Goal: Task Accomplishment & Management: Complete application form

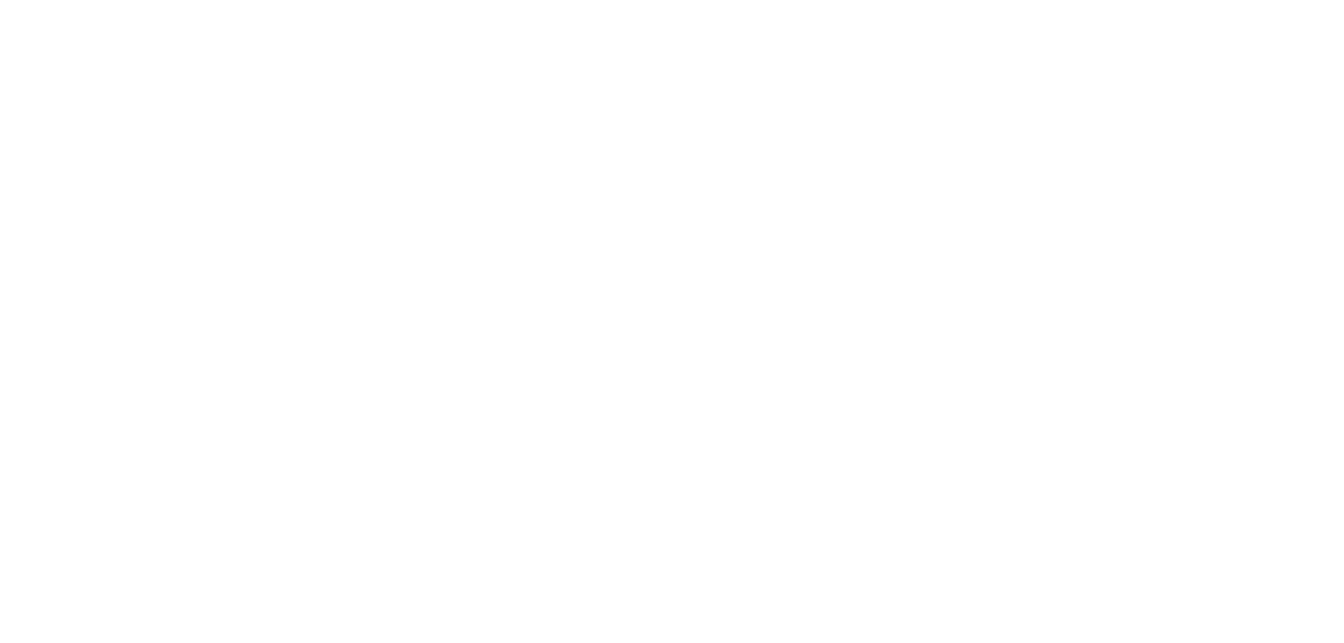
select select "Song"
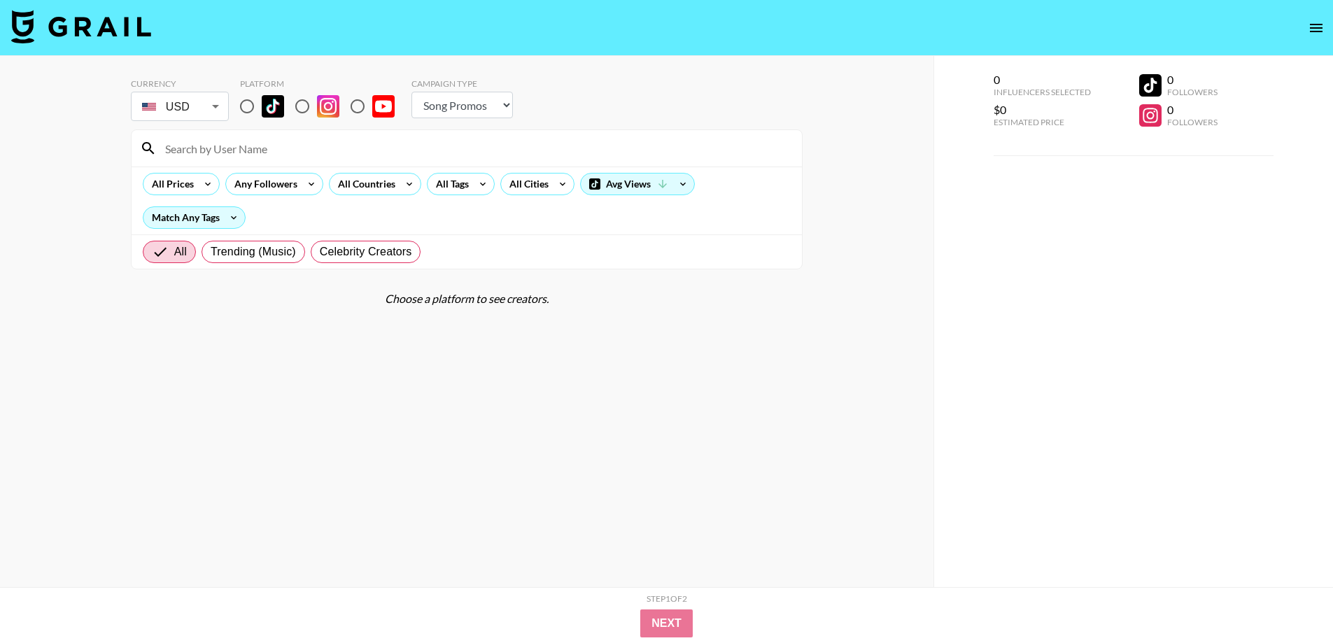
click at [244, 106] on input "radio" at bounding box center [246, 106] width 29 height 29
radio input "true"
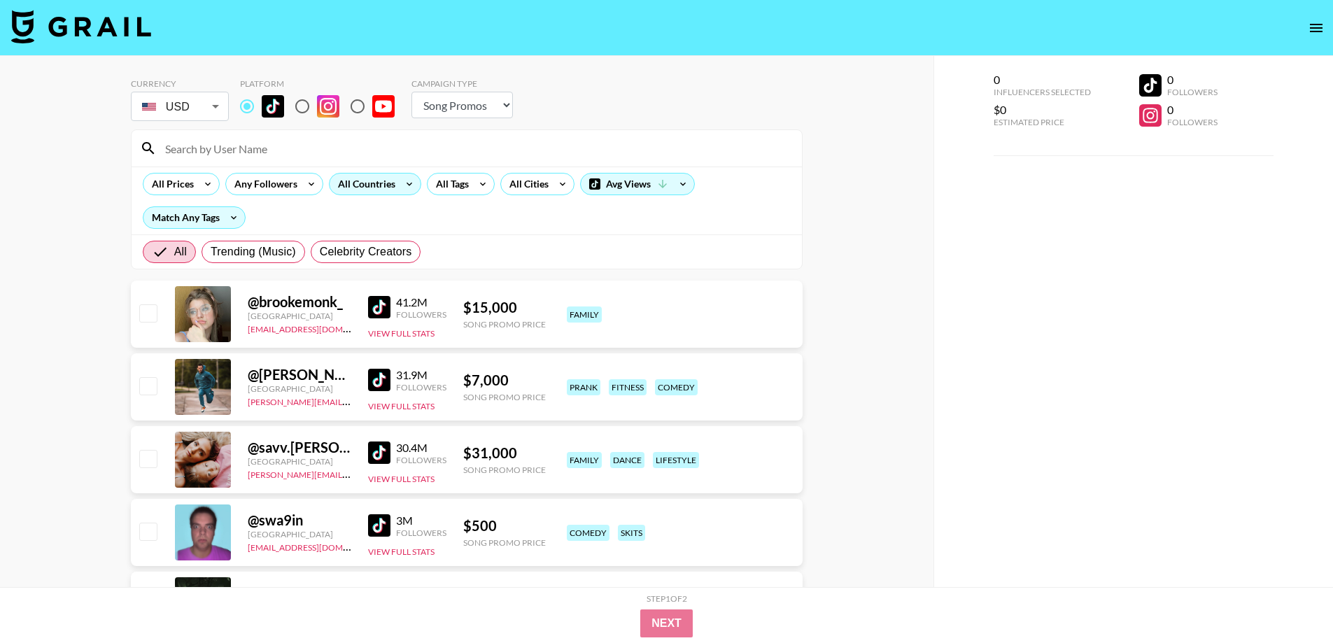
click at [392, 185] on div "All Countries" at bounding box center [364, 184] width 69 height 21
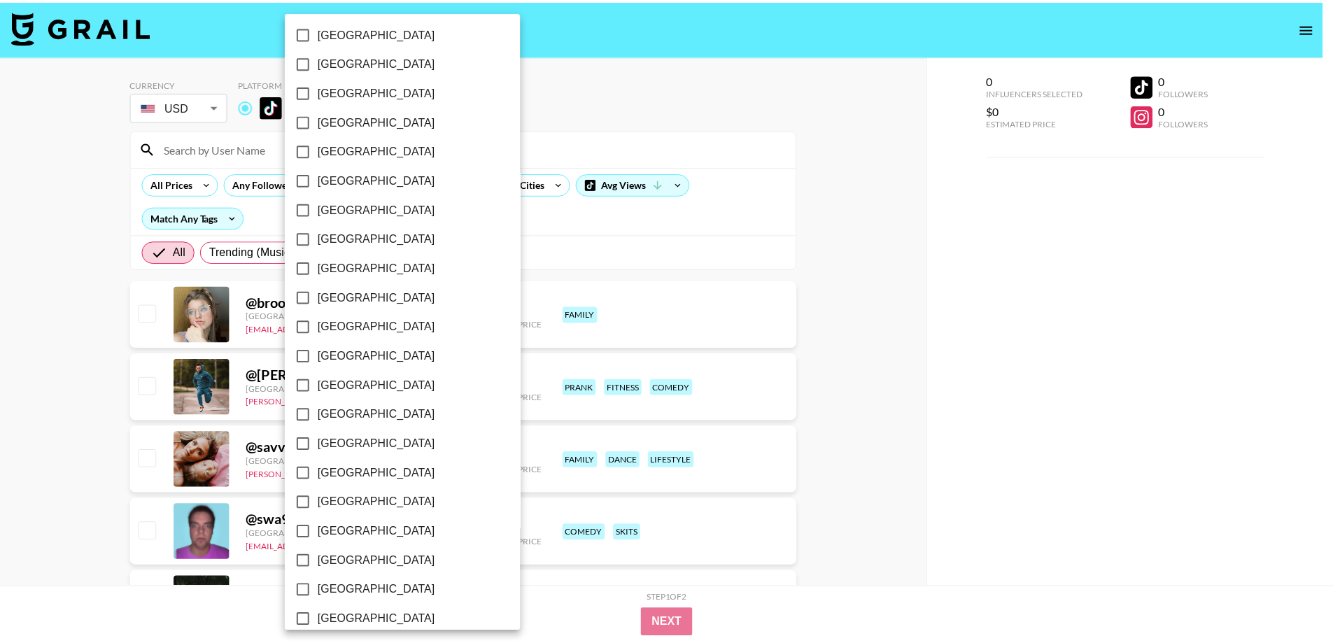
scroll to position [989, 0]
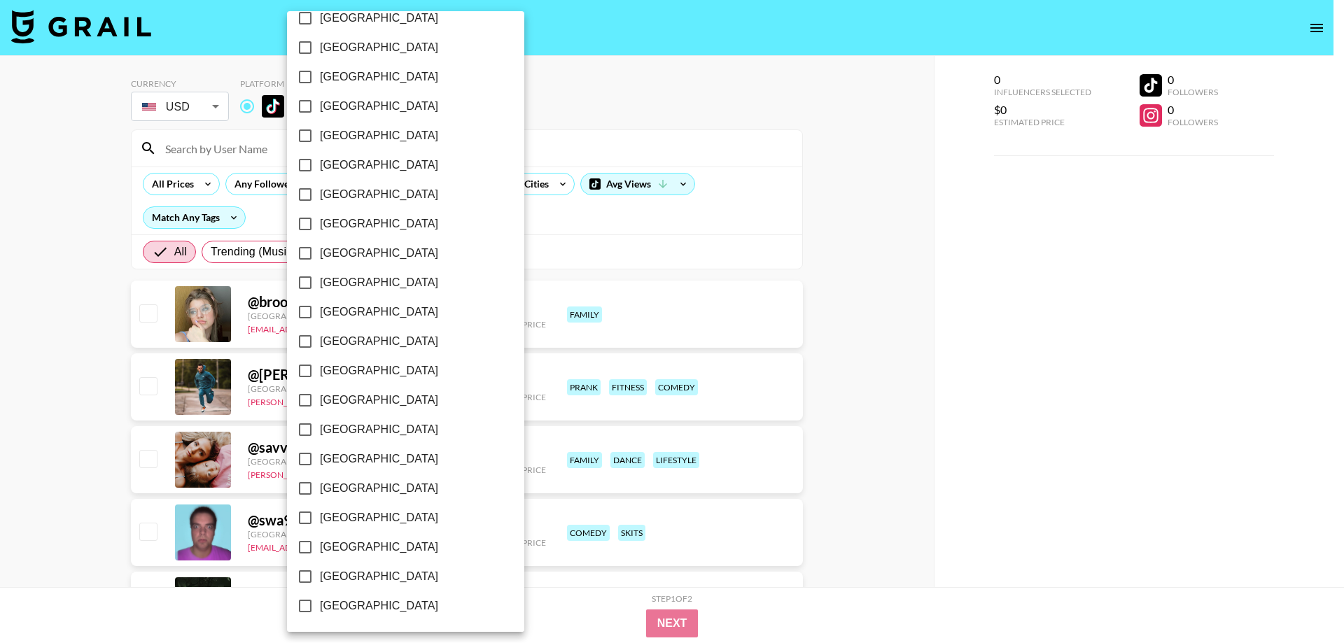
click at [358, 105] on span "Philippines" at bounding box center [379, 106] width 118 height 17
click at [320, 105] on input "Philippines" at bounding box center [304, 106] width 29 height 29
checkbox input "true"
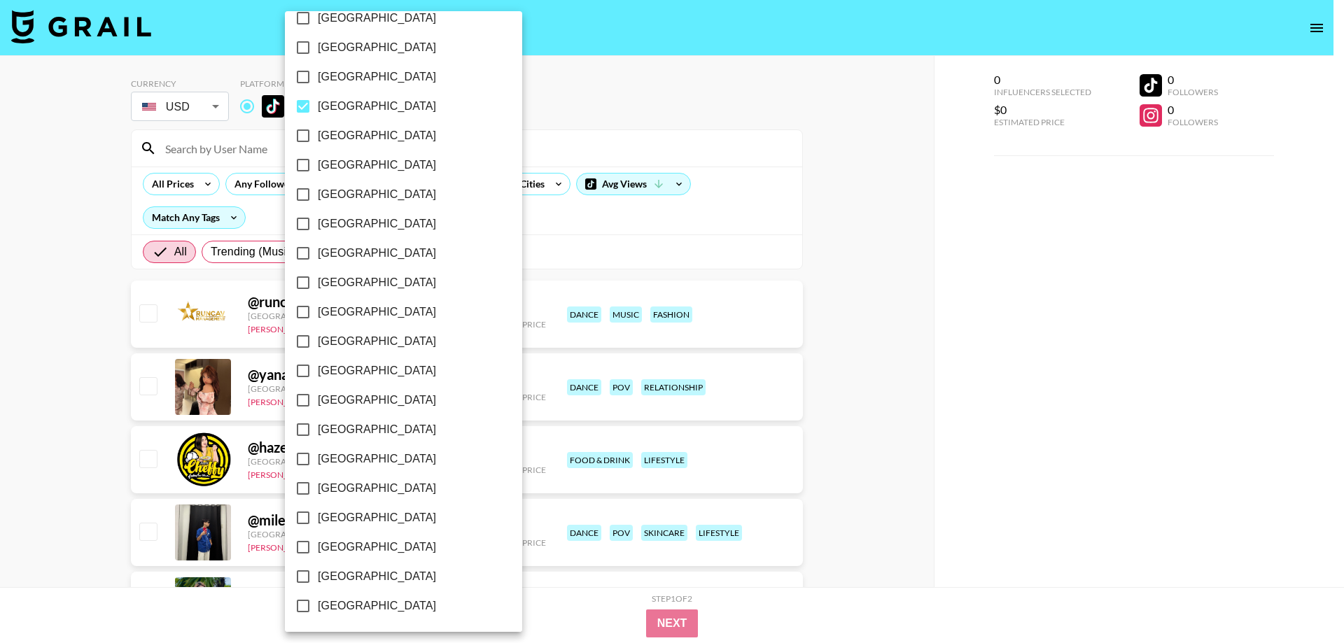
click at [0, 347] on div at bounding box center [672, 321] width 1344 height 643
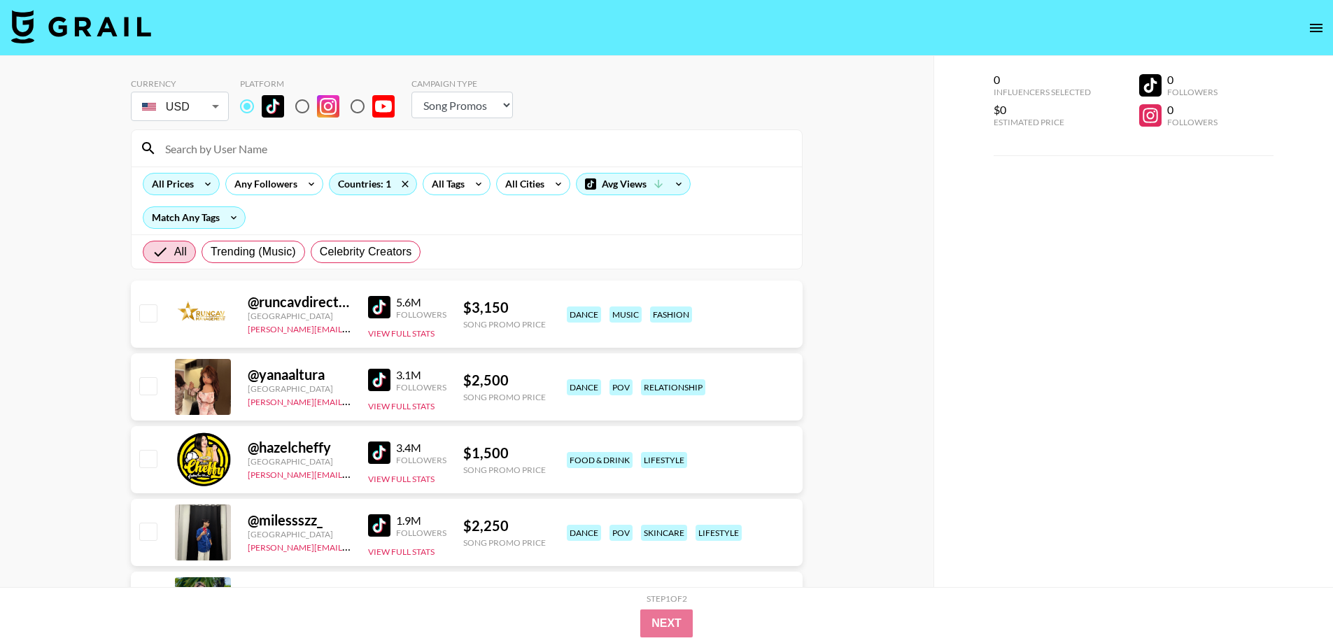
click at [197, 180] on icon at bounding box center [208, 184] width 22 height 21
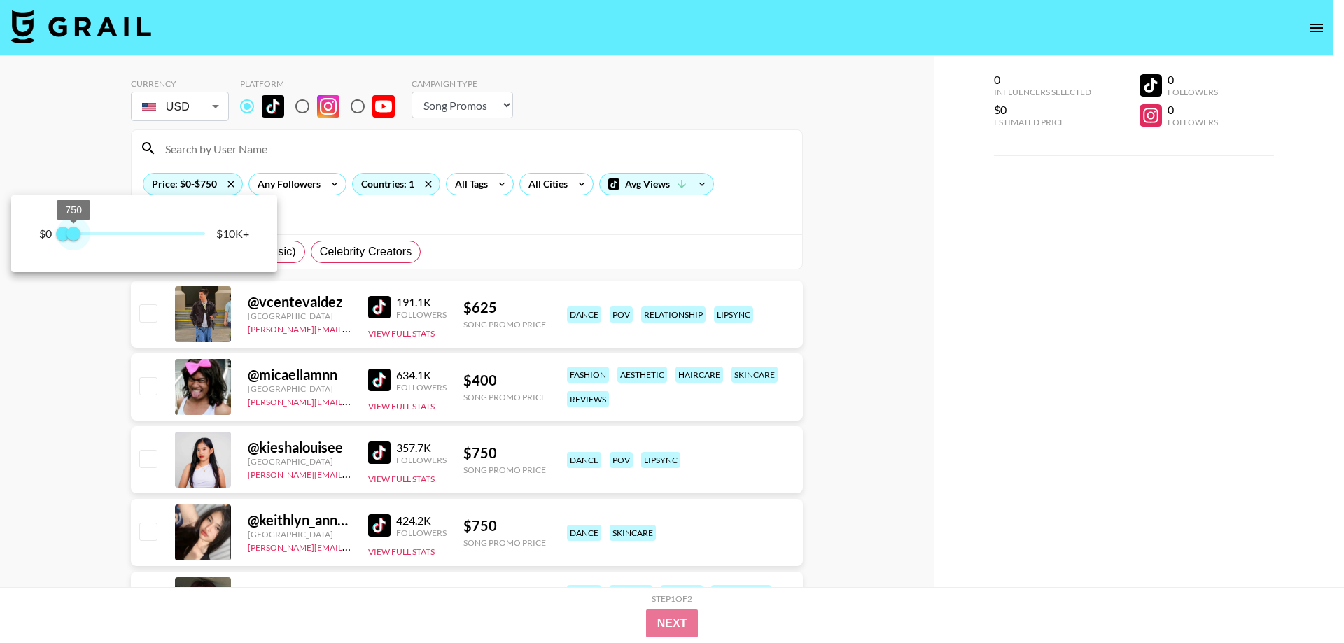
type input "500"
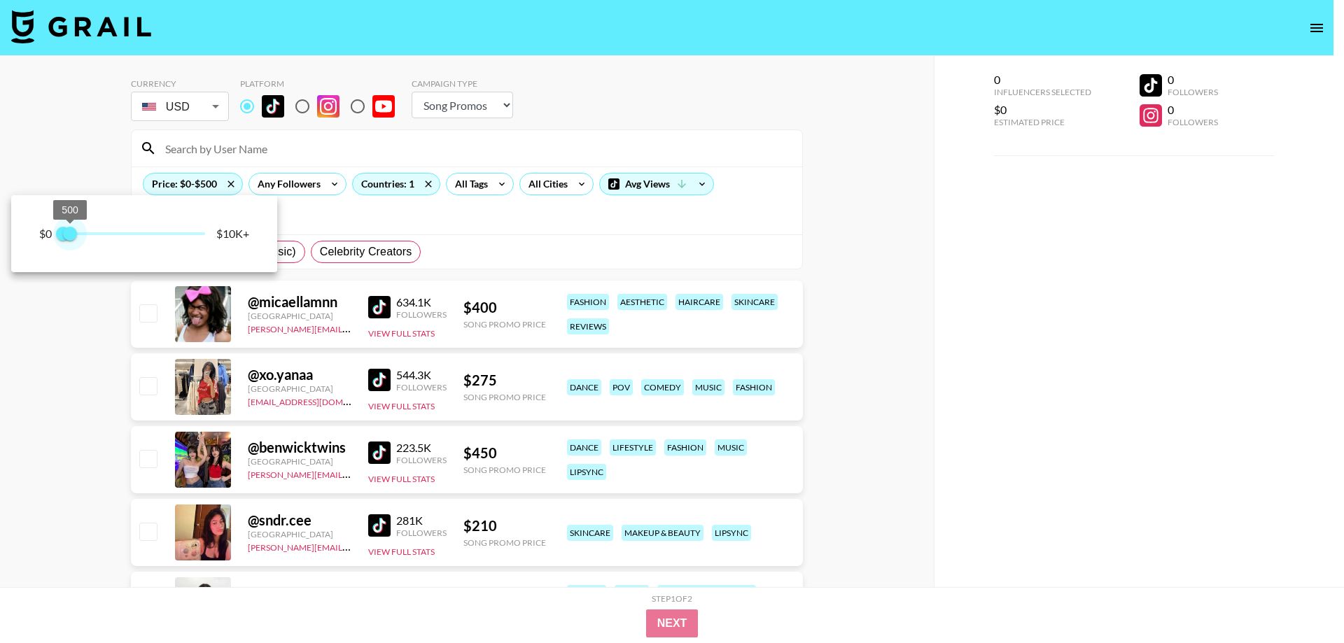
drag, startPoint x: 204, startPoint y: 232, endPoint x: 71, endPoint y: 232, distance: 133.0
click at [71, 232] on span "500" at bounding box center [70, 234] width 14 height 14
click at [7, 370] on div at bounding box center [672, 321] width 1344 height 643
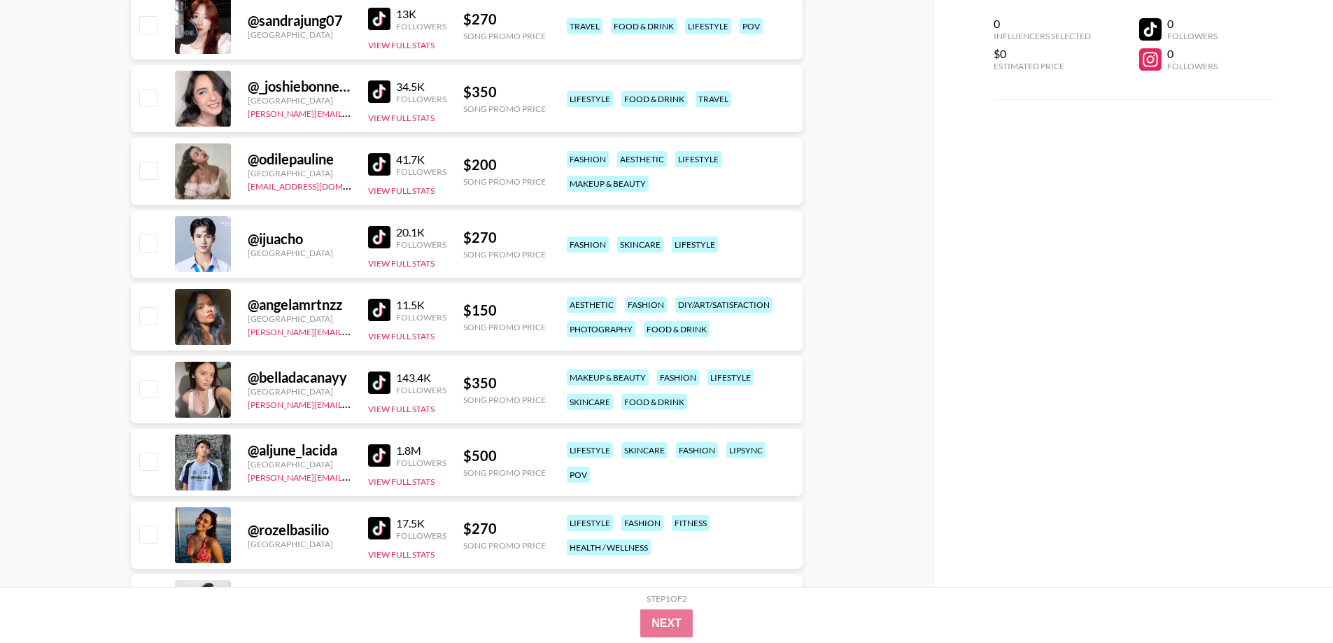
scroll to position [1770, 0]
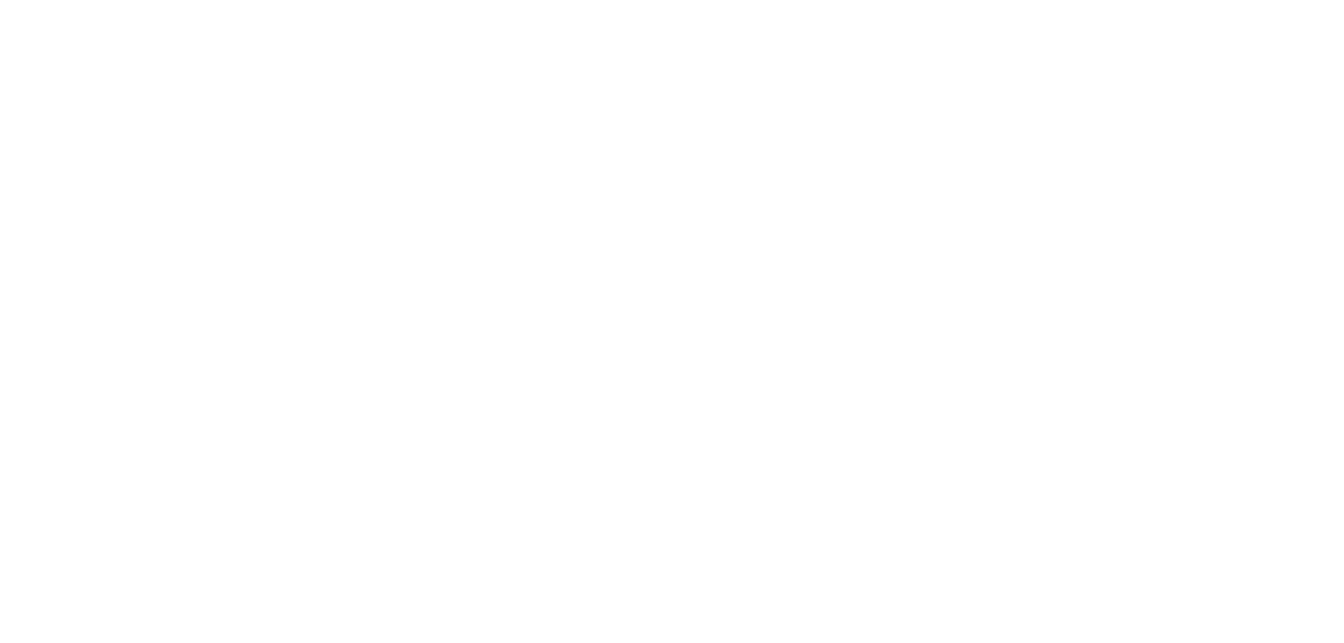
select select "Song"
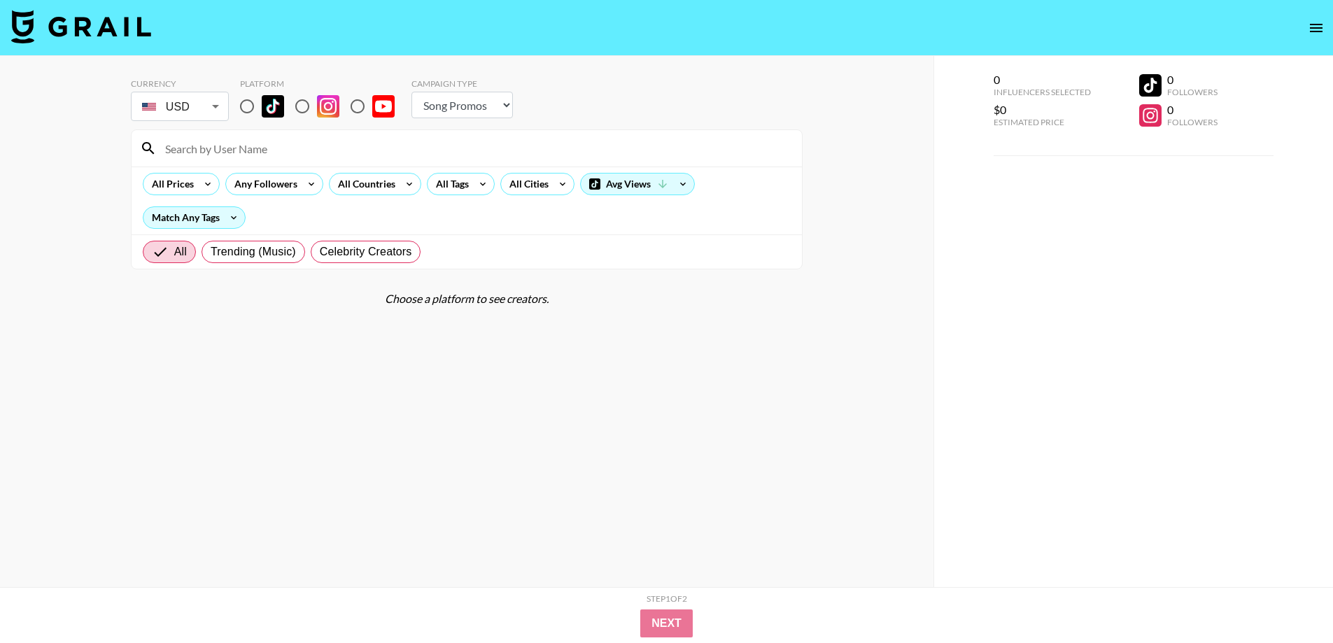
click at [247, 102] on input "radio" at bounding box center [246, 106] width 29 height 29
radio input "true"
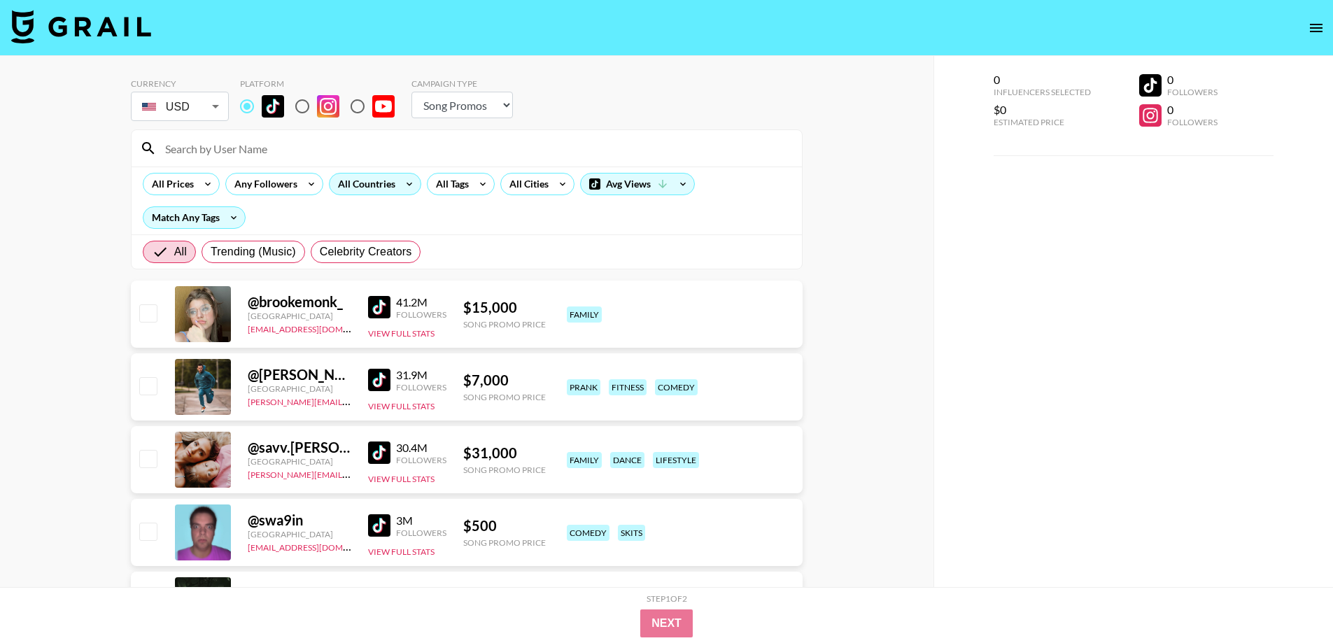
click at [353, 187] on div "All Countries" at bounding box center [364, 184] width 69 height 21
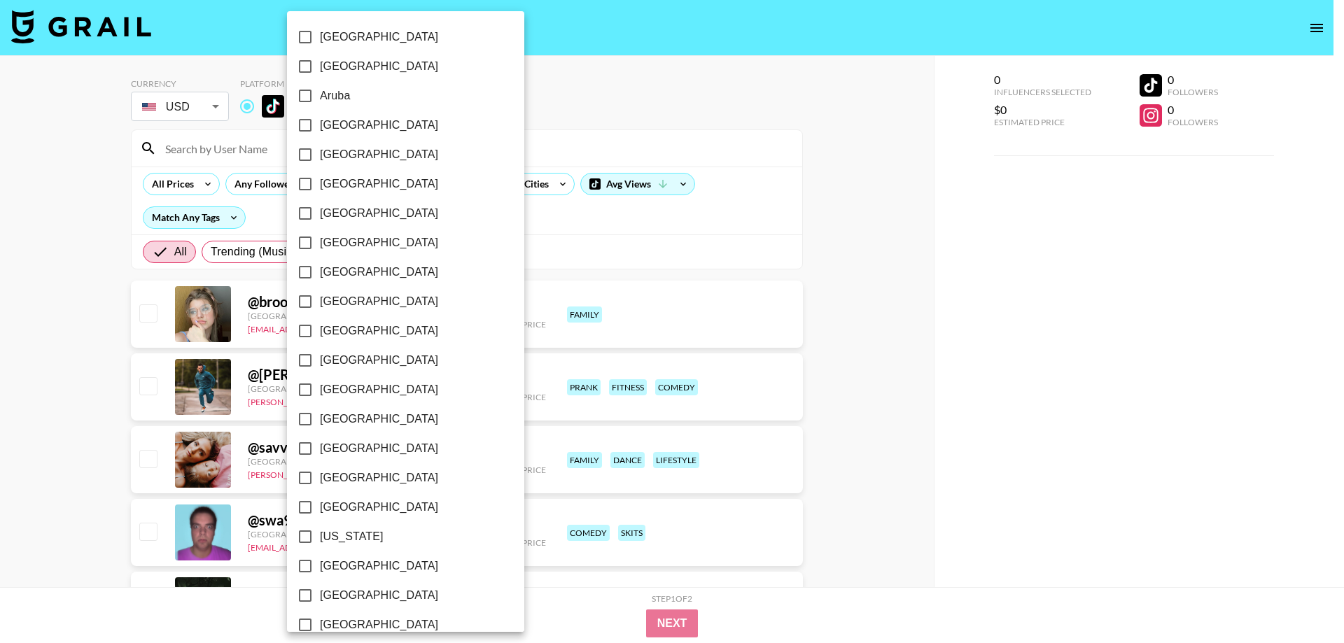
drag, startPoint x: 89, startPoint y: 215, endPoint x: 498, endPoint y: 206, distance: 408.9
click at [90, 215] on div at bounding box center [672, 321] width 1344 height 643
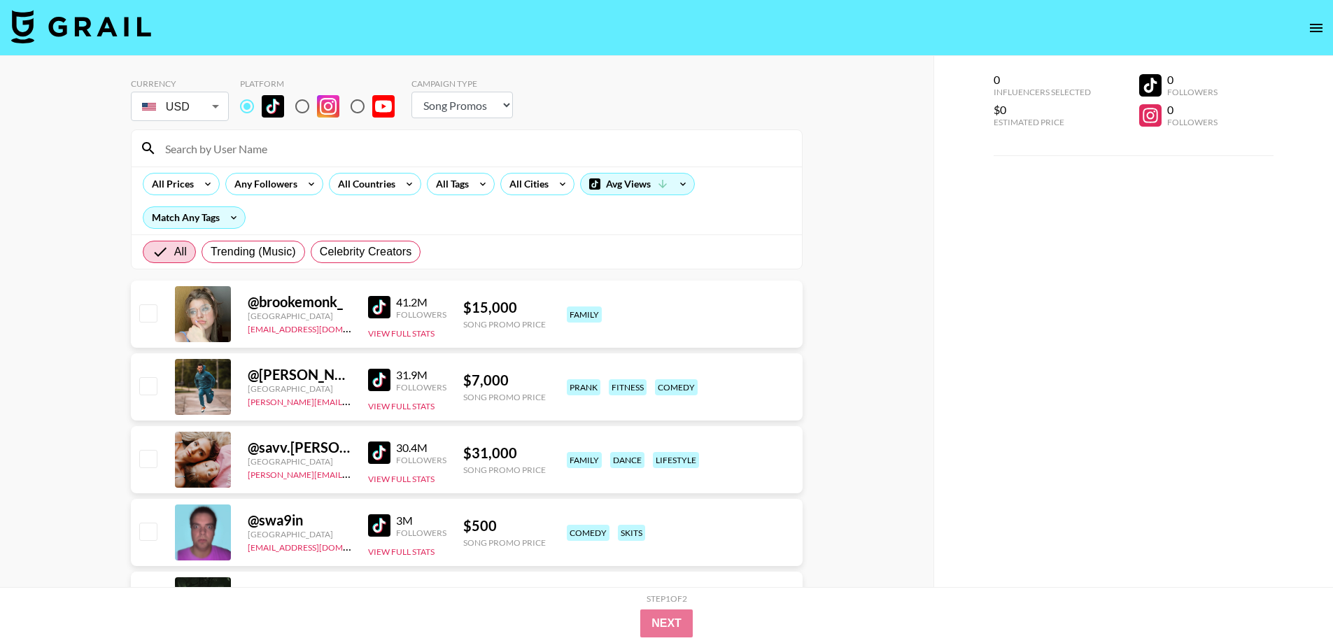
click at [467, 192] on div "All Tags" at bounding box center [450, 184] width 44 height 21
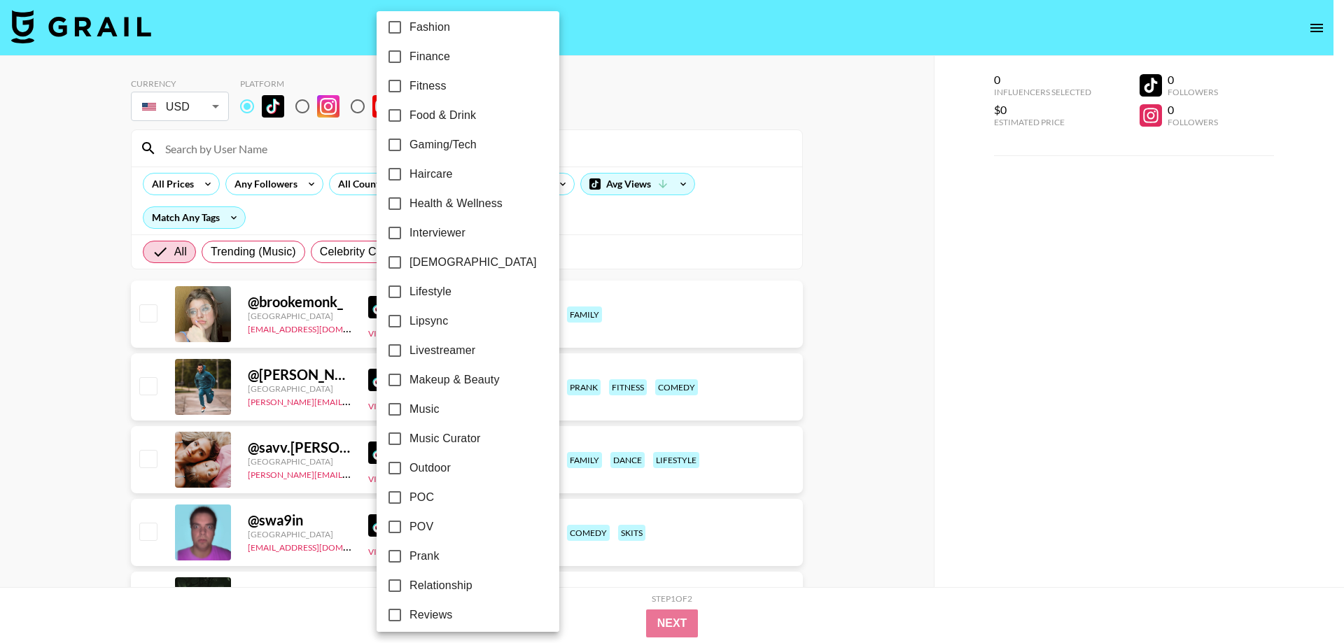
scroll to position [452, 0]
click at [426, 288] on span "Lifestyle" at bounding box center [430, 290] width 42 height 17
click at [409, 288] on input "Lifestyle" at bounding box center [394, 290] width 29 height 29
checkbox input "true"
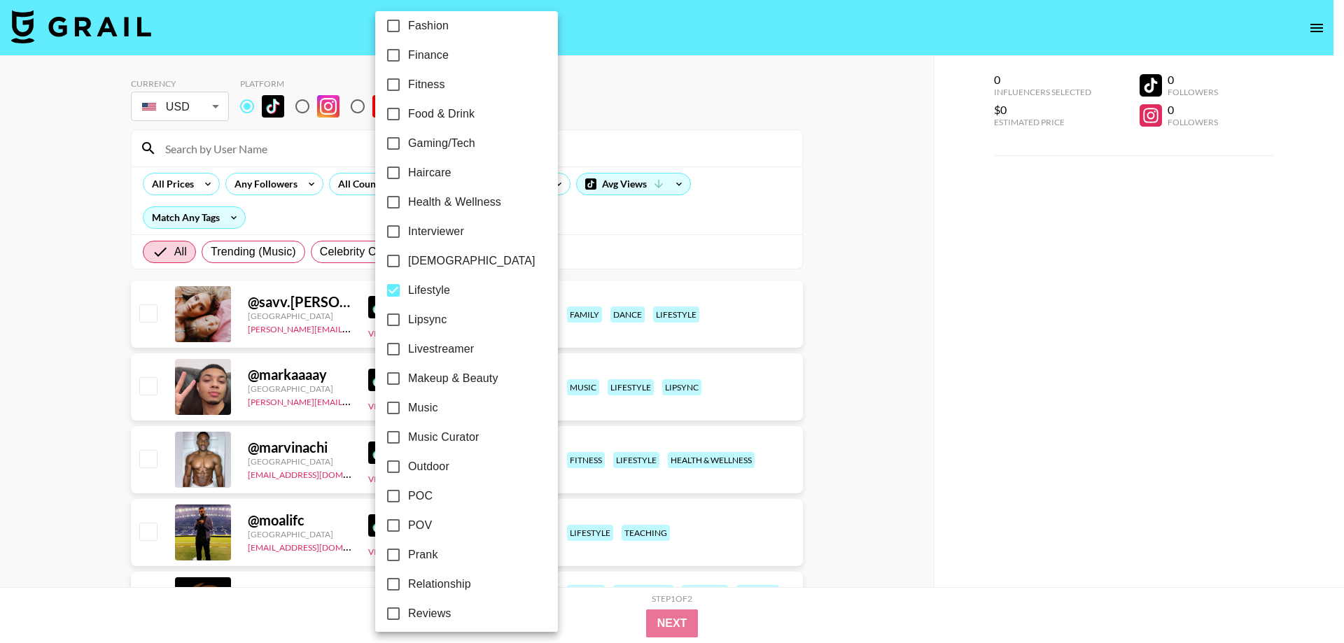
click at [33, 284] on div at bounding box center [672, 321] width 1344 height 643
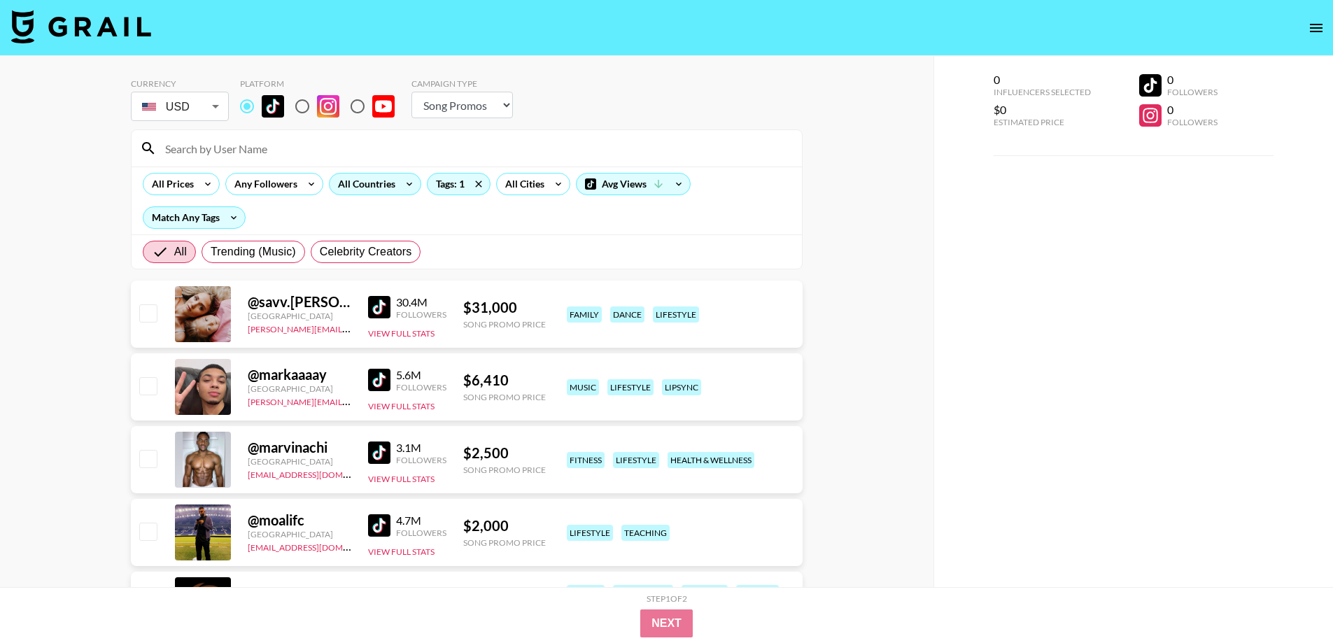
click at [374, 185] on div "All Countries" at bounding box center [364, 184] width 69 height 21
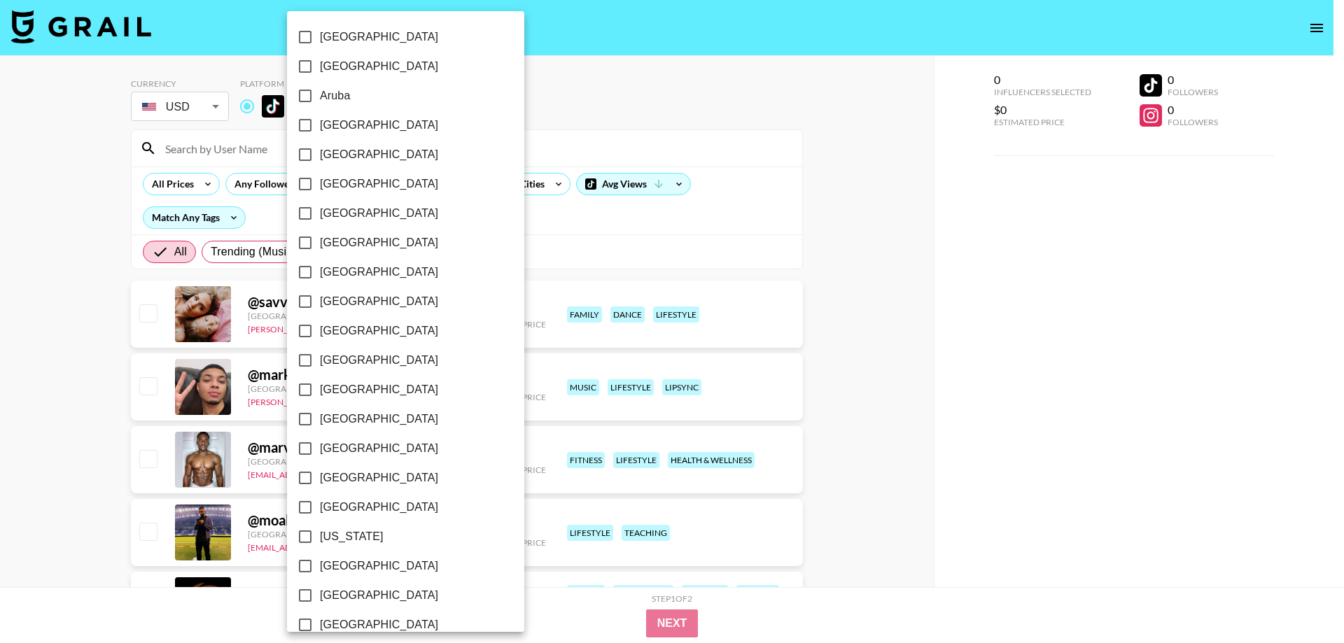
click at [540, 191] on div at bounding box center [672, 321] width 1344 height 643
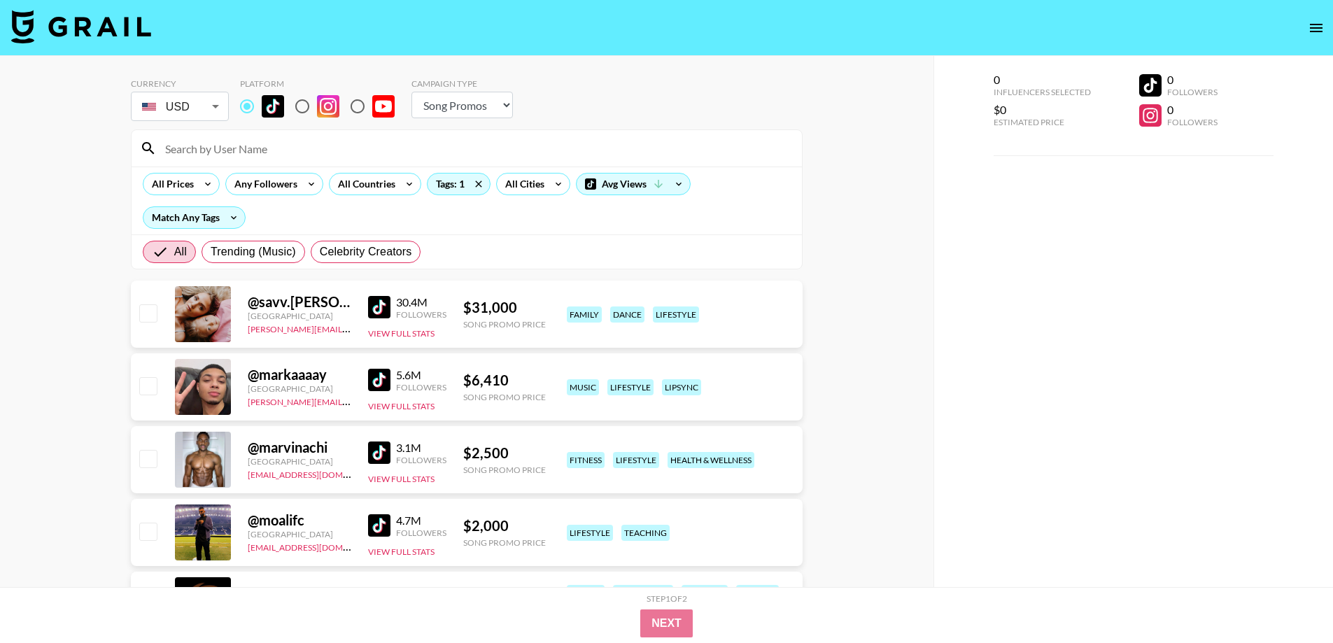
click at [545, 188] on div "Albania Argentina Aruba Australia Austria Barbados Belgium Brazil Canada Chile …" at bounding box center [666, 321] width 1333 height 643
click at [549, 182] on icon at bounding box center [558, 184] width 22 height 21
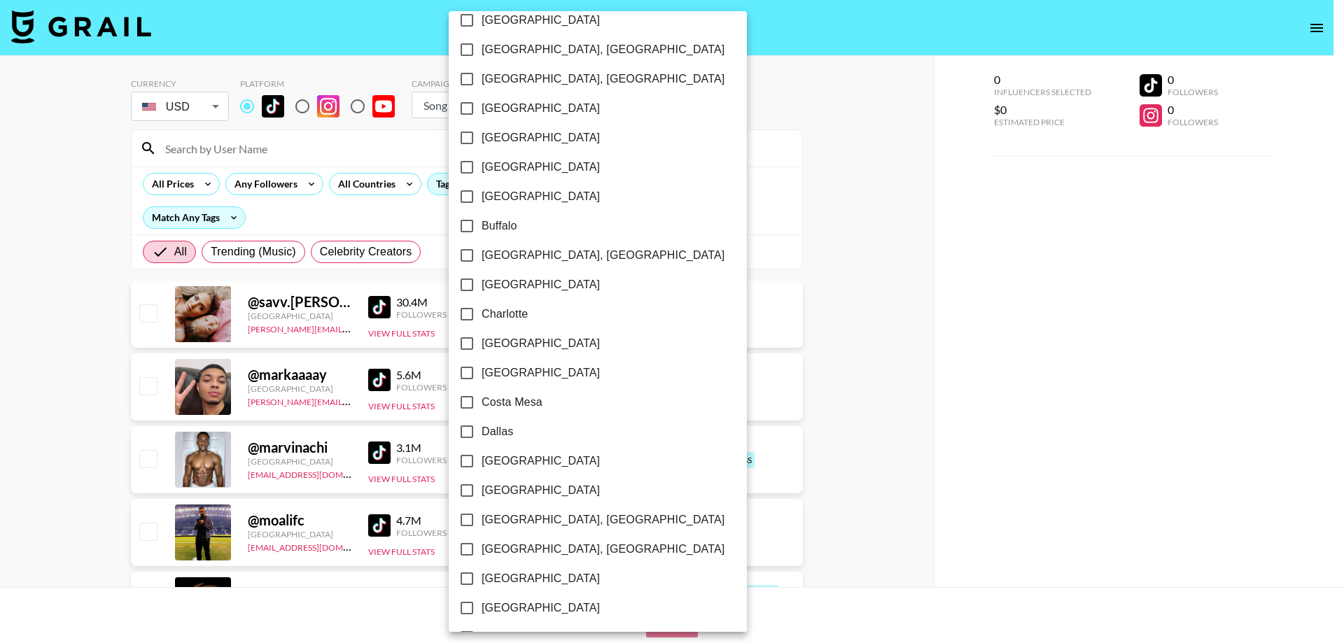
scroll to position [269, 0]
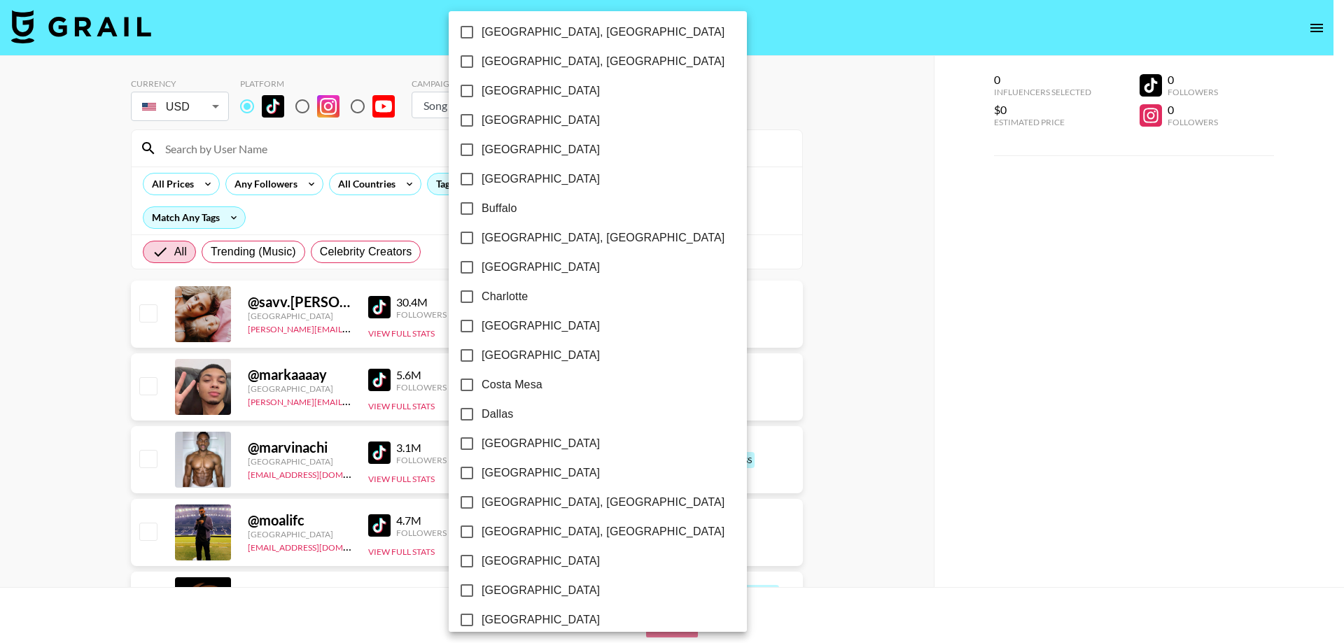
click at [505, 321] on span "Chicago" at bounding box center [541, 326] width 118 height 17
click at [482, 321] on input "Chicago" at bounding box center [466, 325] width 29 height 29
checkbox input "true"
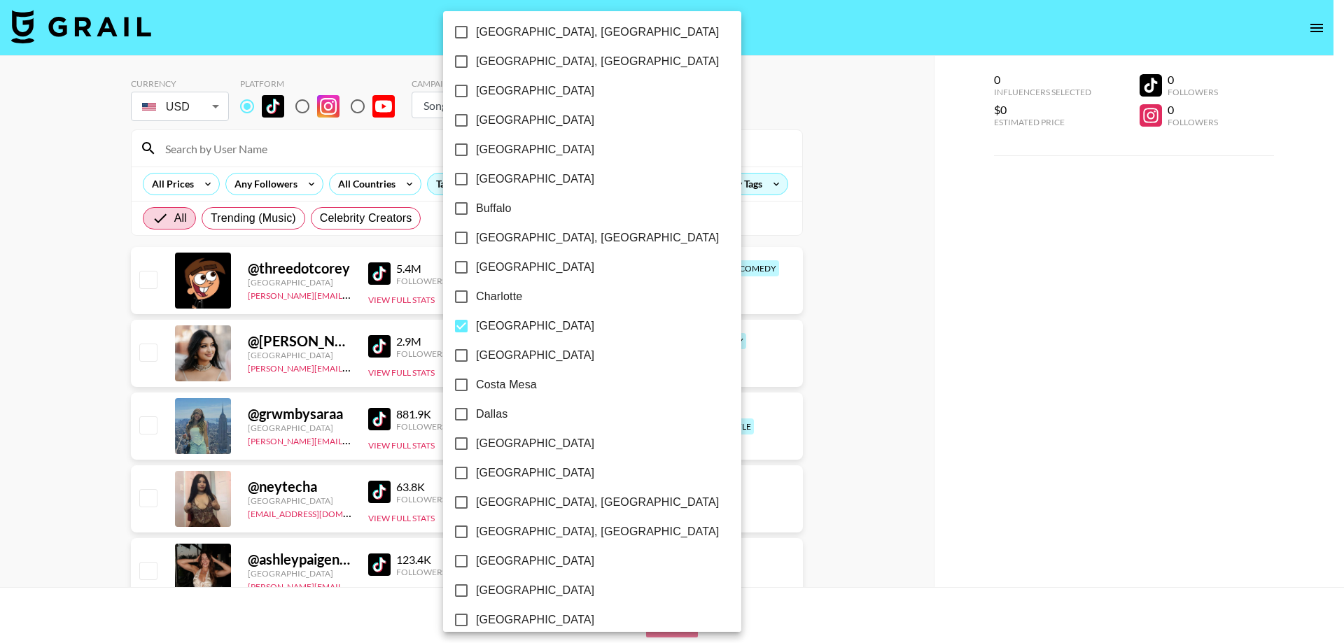
click at [498, 411] on span "Dallas" at bounding box center [491, 414] width 31 height 17
click at [476, 411] on input "Dallas" at bounding box center [461, 414] width 29 height 29
checkbox input "true"
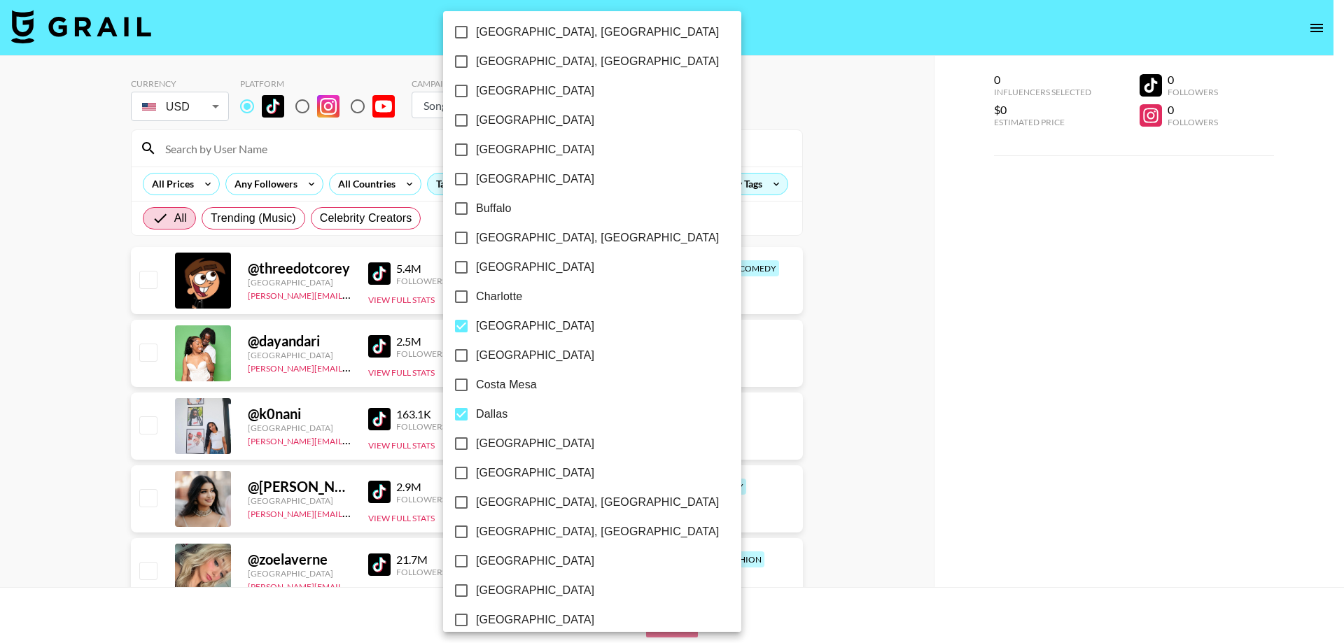
click at [500, 436] on span "Denver" at bounding box center [535, 443] width 118 height 17
click at [476, 436] on input "Denver" at bounding box center [461, 443] width 29 height 29
checkbox input "true"
click at [504, 474] on span "Detroit" at bounding box center [535, 473] width 118 height 17
click at [476, 474] on input "Detroit" at bounding box center [461, 472] width 29 height 29
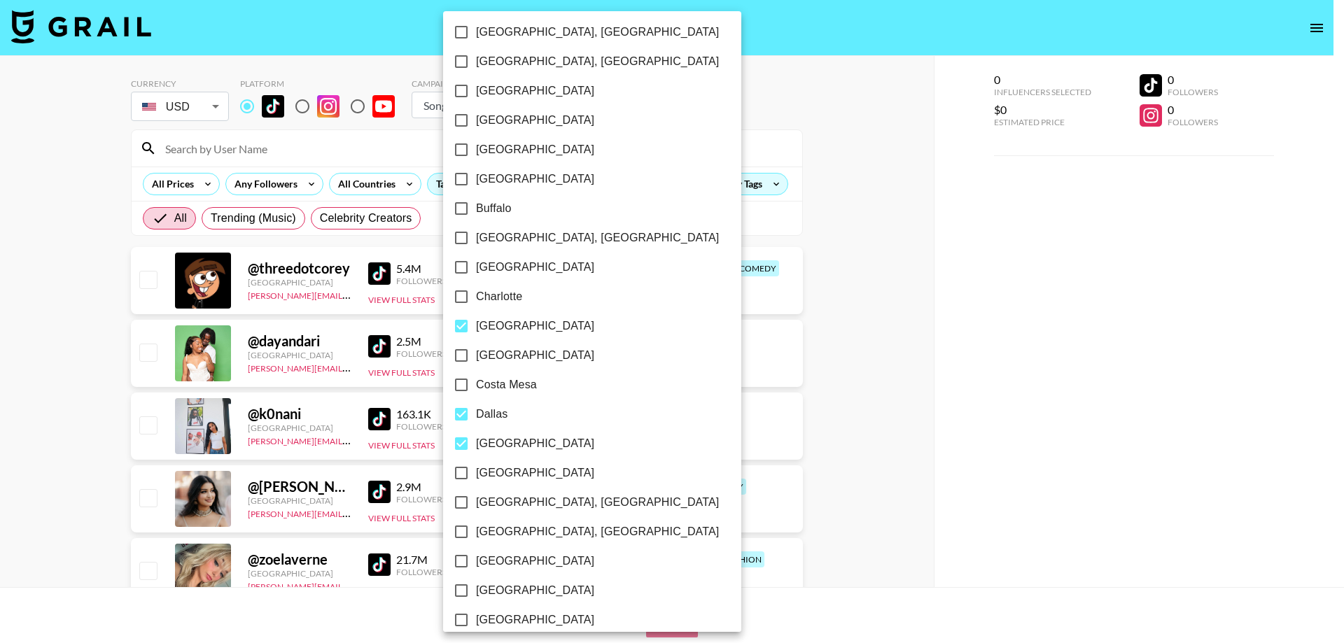
checkbox input "true"
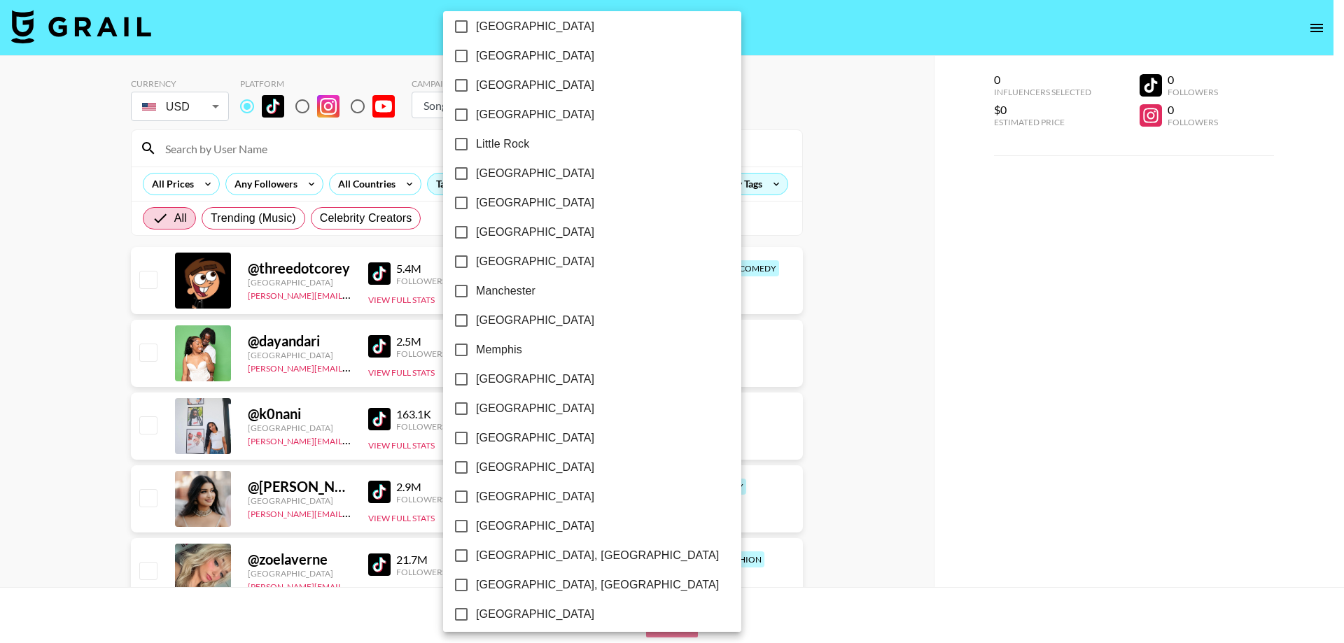
scroll to position [871, 0]
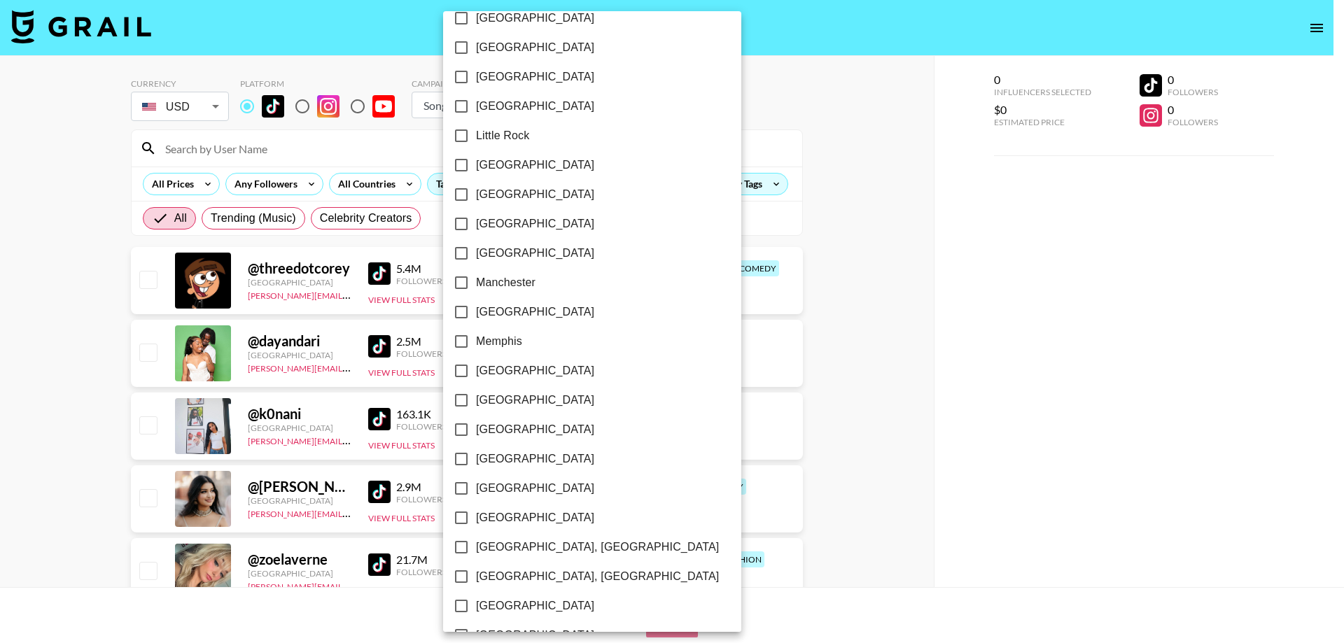
click at [504, 217] on span "Louisville" at bounding box center [535, 224] width 118 height 17
click at [476, 217] on input "Louisville" at bounding box center [461, 223] width 29 height 29
checkbox input "true"
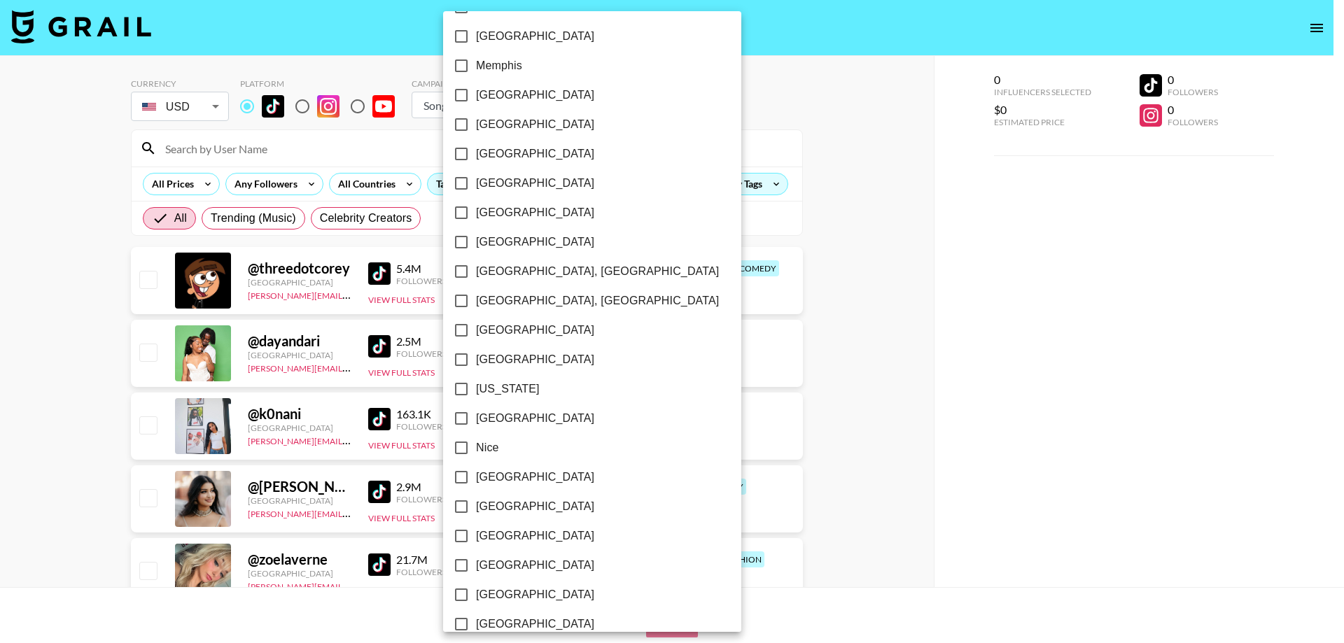
scroll to position [1159, 0]
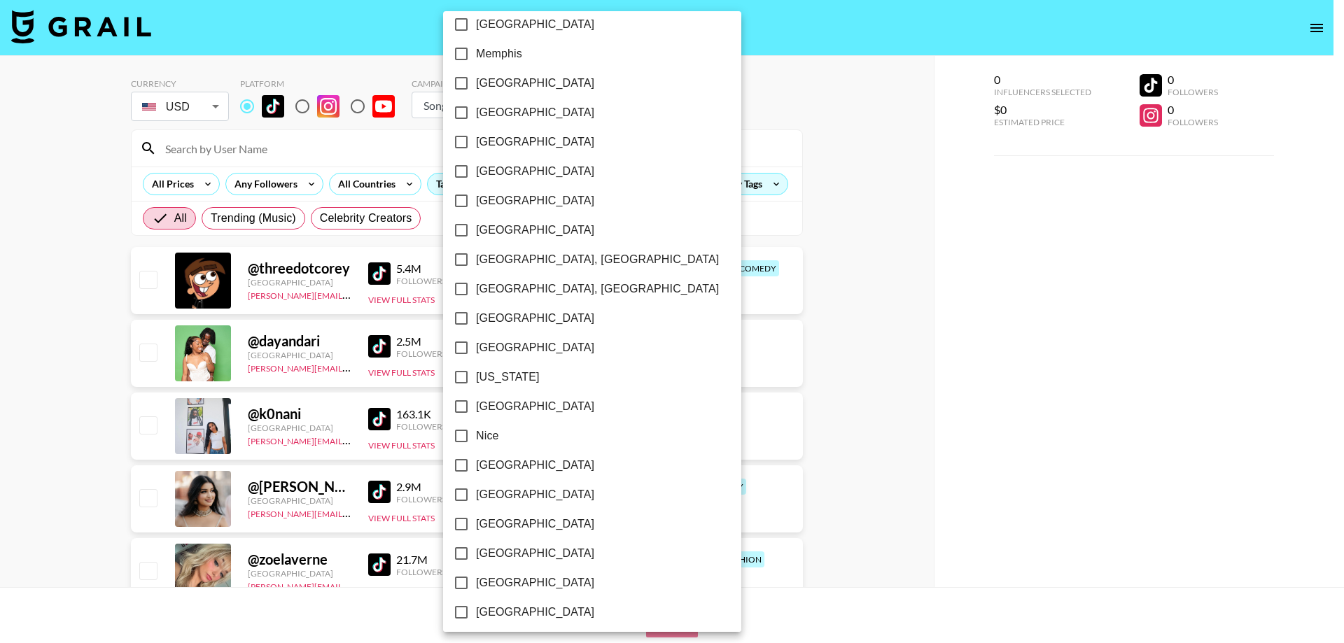
click at [496, 325] on span "Nashville" at bounding box center [535, 318] width 118 height 17
click at [476, 325] on input "Nashville" at bounding box center [461, 318] width 29 height 29
checkbox input "true"
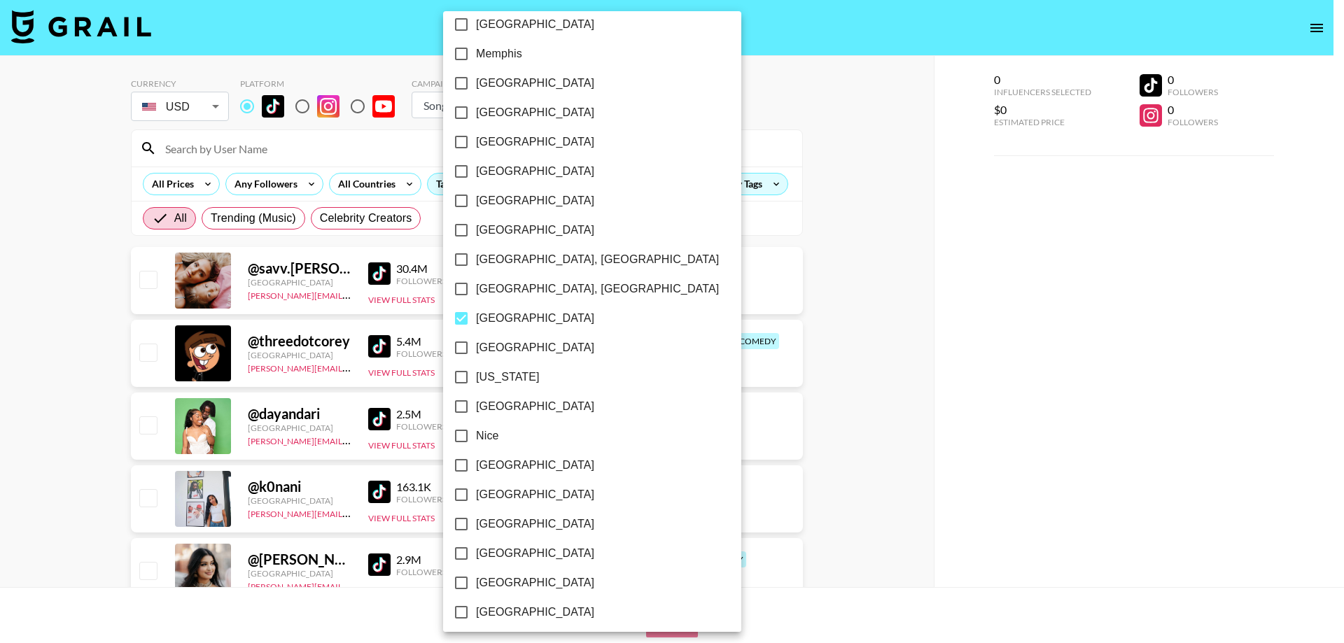
click at [490, 344] on span "New Orleans" at bounding box center [535, 347] width 118 height 17
click at [476, 344] on input "New Orleans" at bounding box center [461, 347] width 29 height 29
checkbox input "true"
click at [500, 200] on span "Minneapolis" at bounding box center [535, 200] width 118 height 17
click at [476, 200] on input "Minneapolis" at bounding box center [461, 200] width 29 height 29
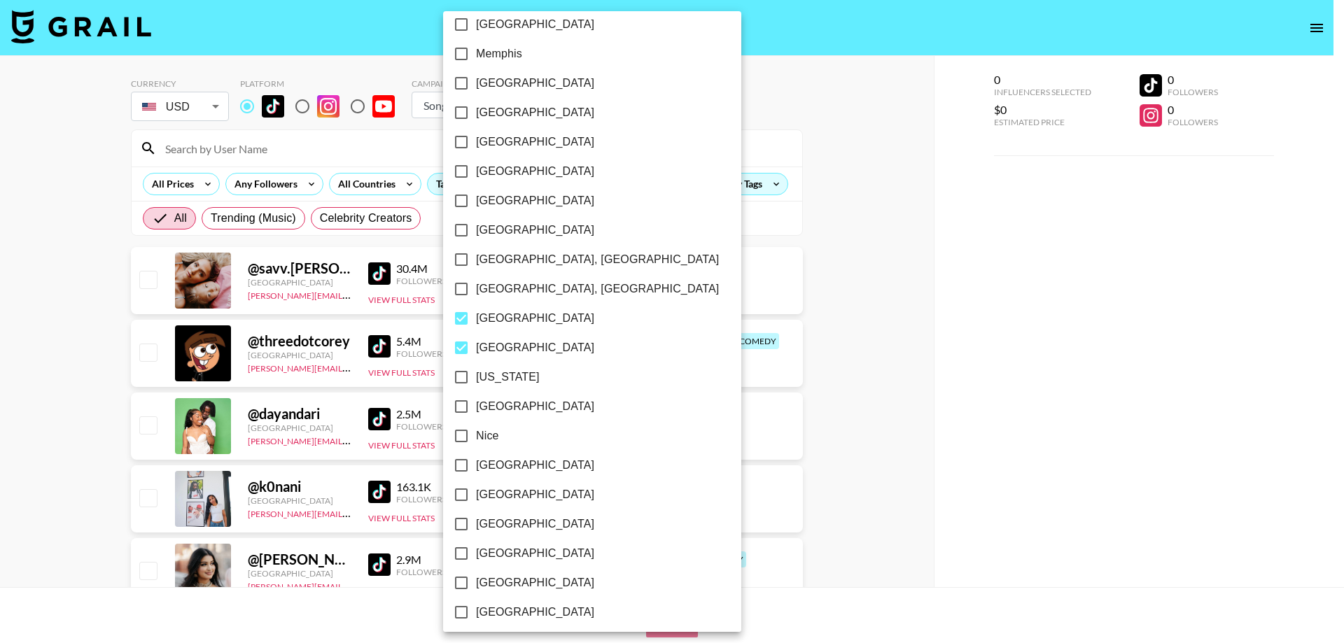
checkbox input "true"
click at [503, 172] on span "Milwaukee" at bounding box center [535, 171] width 118 height 17
click at [476, 172] on input "Milwaukee" at bounding box center [461, 171] width 29 height 29
checkbox input "true"
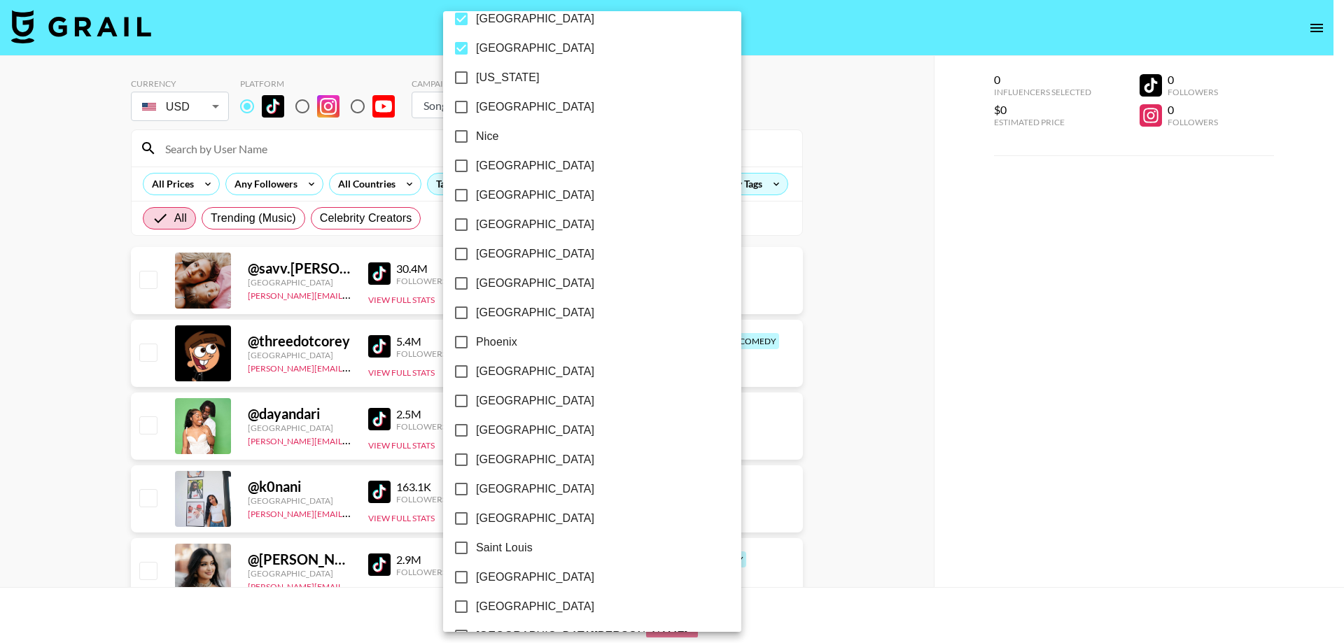
scroll to position [1473, 0]
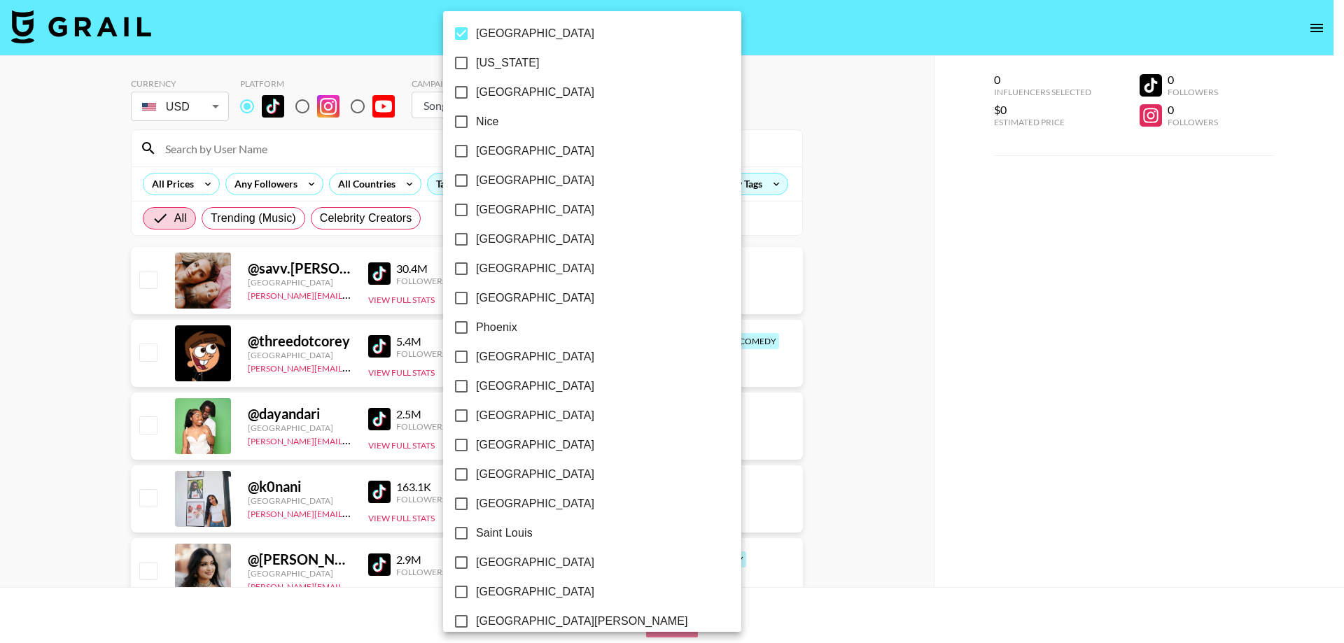
click at [507, 358] on span "Pittsburgh" at bounding box center [535, 357] width 118 height 17
click at [476, 358] on input "Pittsburgh" at bounding box center [461, 356] width 29 height 29
checkbox input "true"
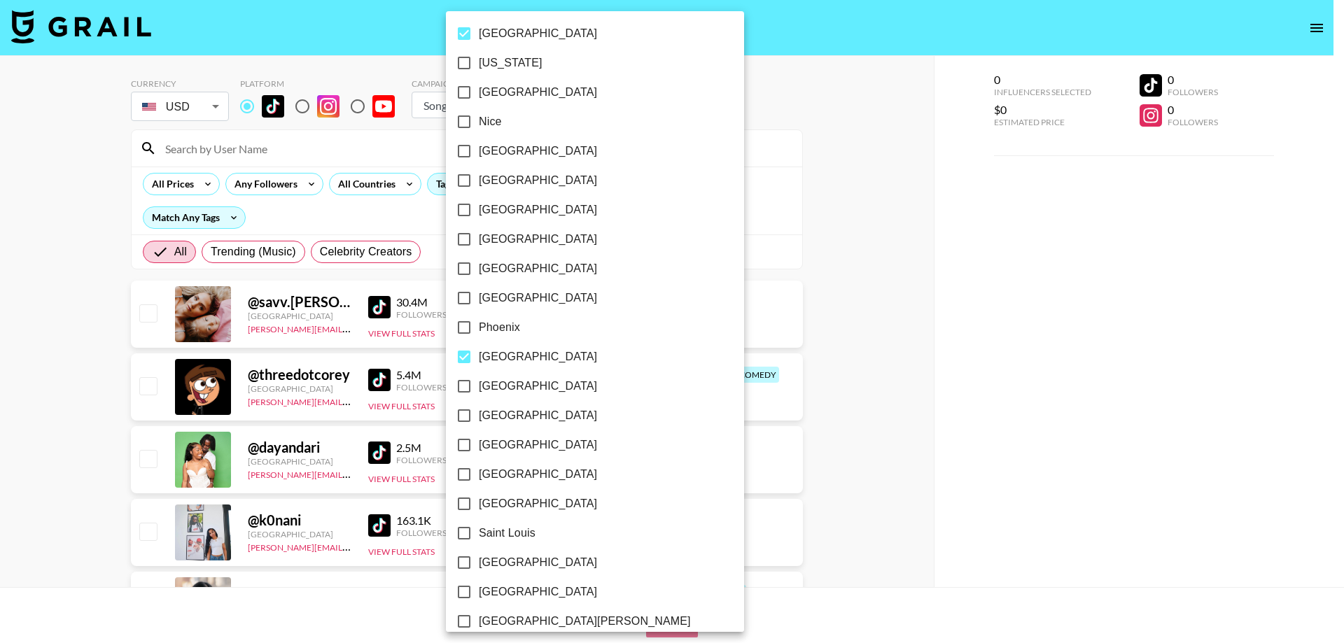
click at [552, 559] on label "Salt Lake City" at bounding box center [585, 562] width 272 height 29
click at [479, 559] on input "Salt Lake City" at bounding box center [463, 562] width 29 height 29
checkbox input "true"
click at [525, 535] on span "Saint Louis" at bounding box center [507, 533] width 57 height 17
click at [479, 535] on input "Saint Louis" at bounding box center [463, 533] width 29 height 29
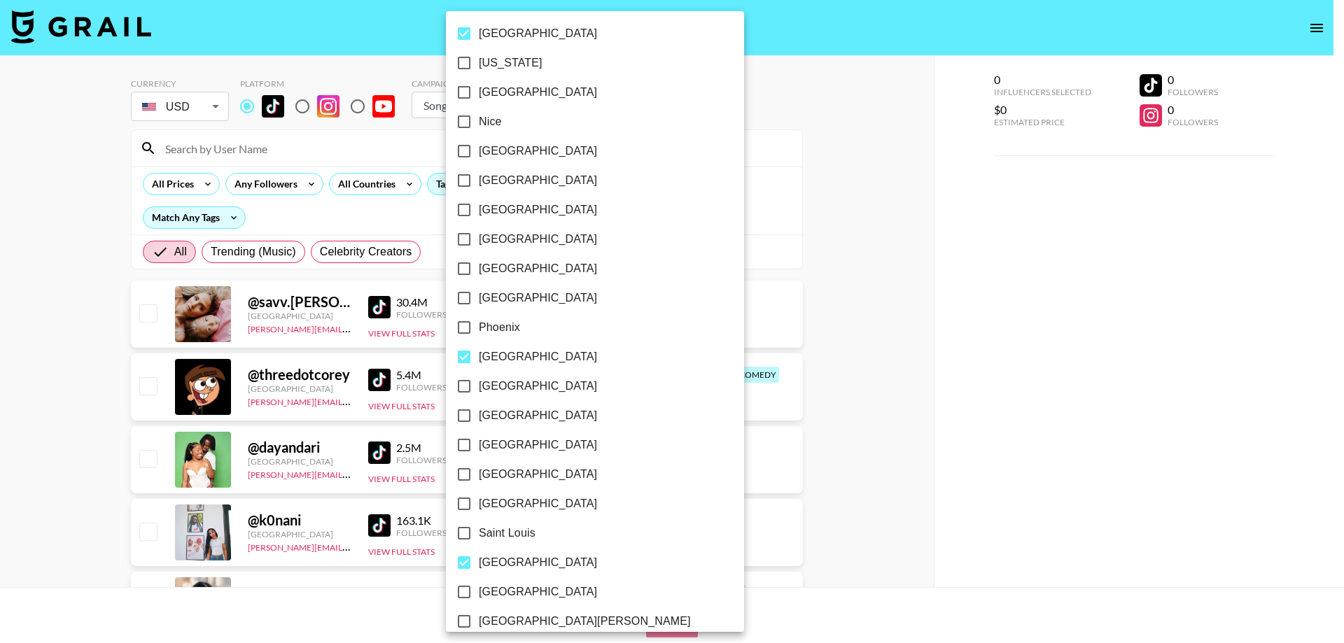
checkbox input "true"
click at [502, 587] on span "San Diego" at bounding box center [538, 592] width 118 height 17
click at [479, 587] on input "San Diego" at bounding box center [463, 591] width 29 height 29
checkbox input "true"
click at [496, 612] on label "San Fransisco" at bounding box center [585, 621] width 272 height 29
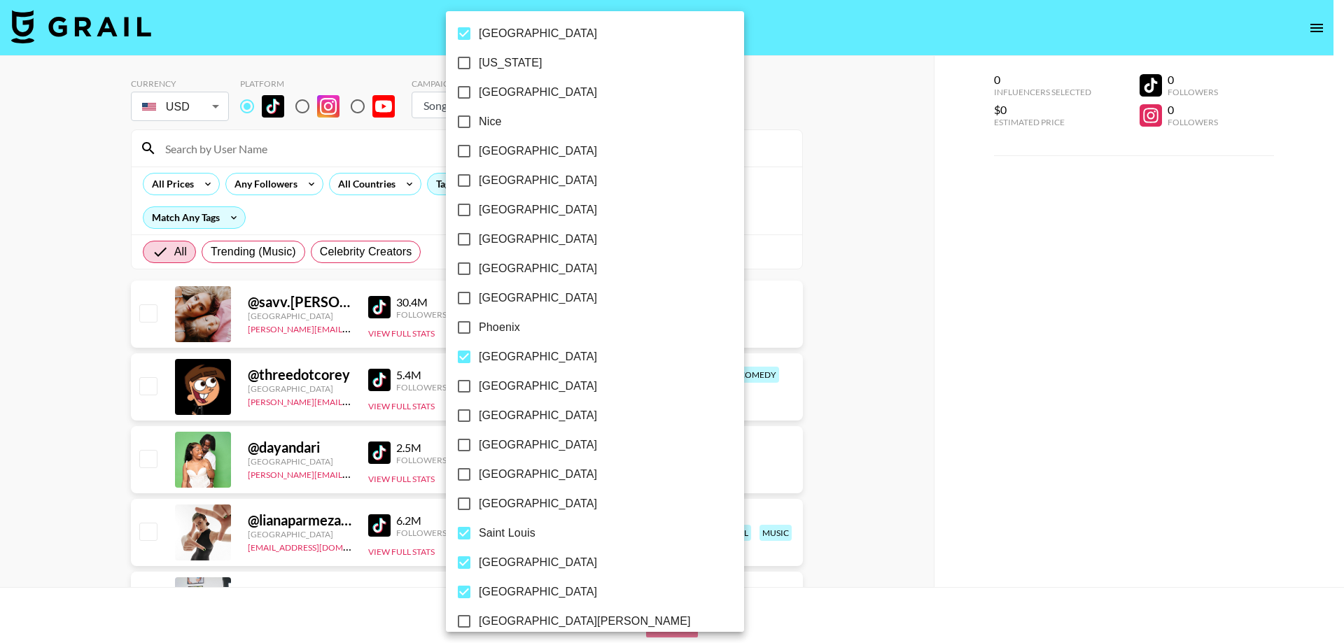
click at [479, 612] on input "San Fransisco" at bounding box center [463, 621] width 29 height 29
checkbox input "true"
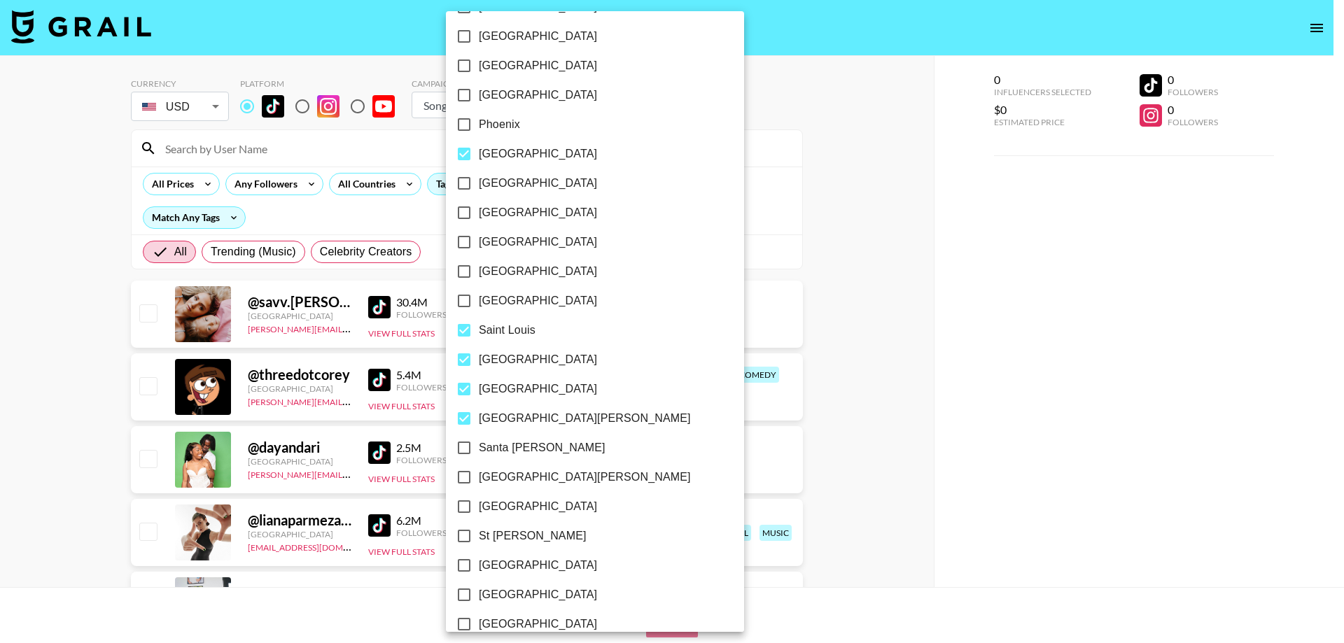
scroll to position [1682, 0]
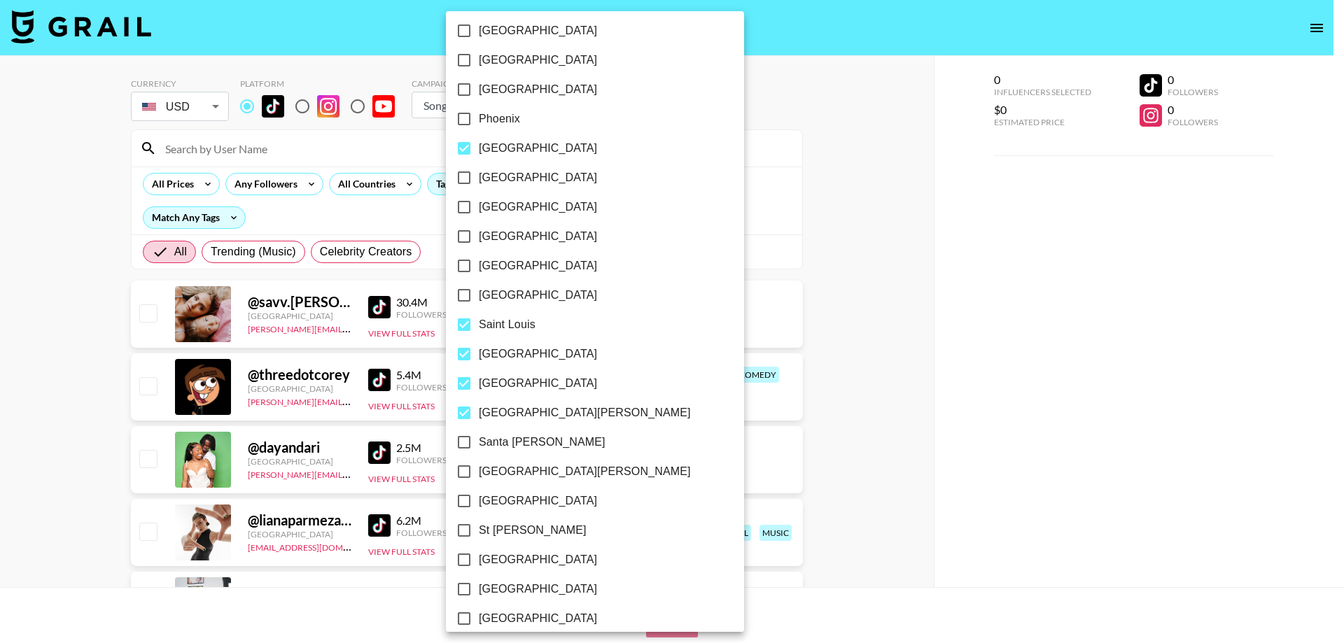
click at [504, 497] on span "Seattle" at bounding box center [538, 501] width 118 height 17
click at [479, 497] on input "Seattle" at bounding box center [463, 500] width 29 height 29
checkbox input "true"
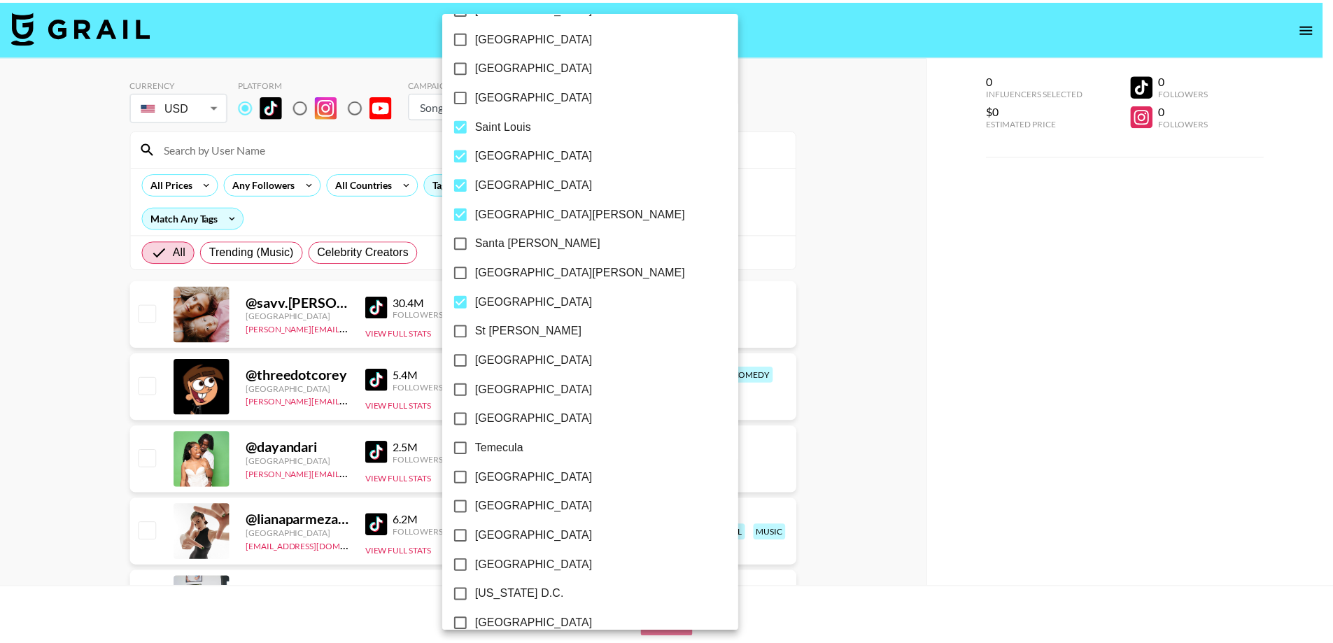
scroll to position [1900, 0]
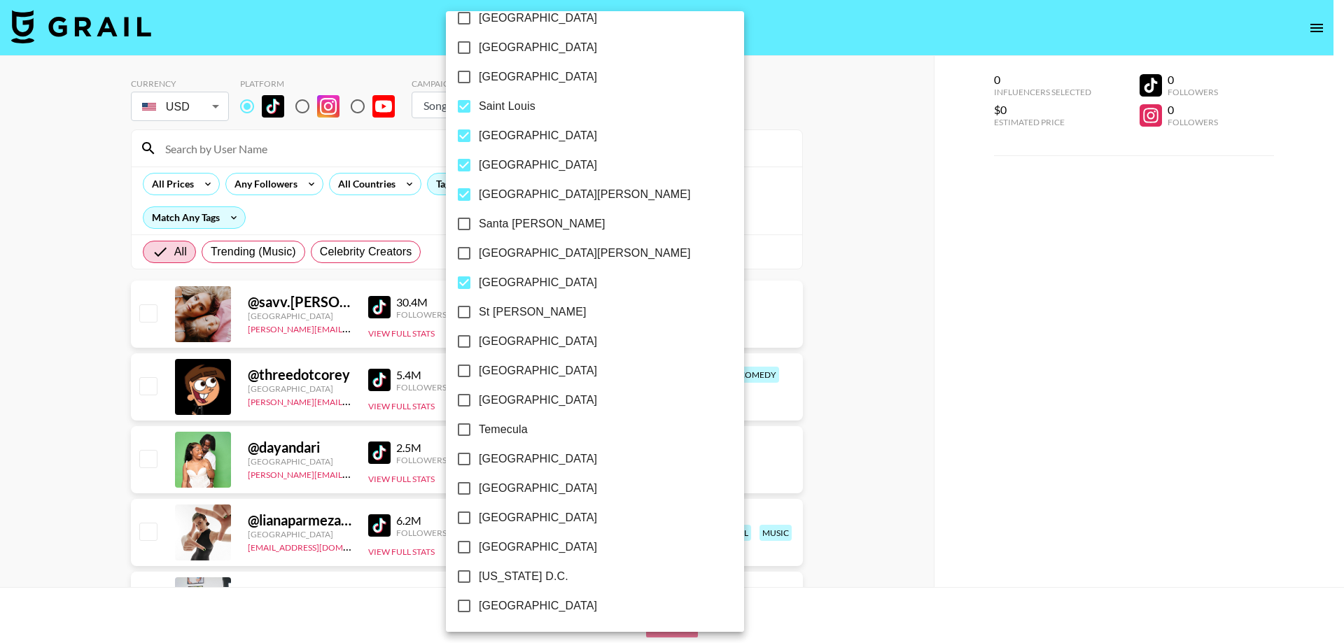
click at [526, 580] on span "Washington D.C." at bounding box center [524, 576] width 90 height 17
click at [479, 580] on input "Washington D.C." at bounding box center [463, 576] width 29 height 29
checkbox input "true"
click at [208, 183] on div at bounding box center [672, 321] width 1344 height 643
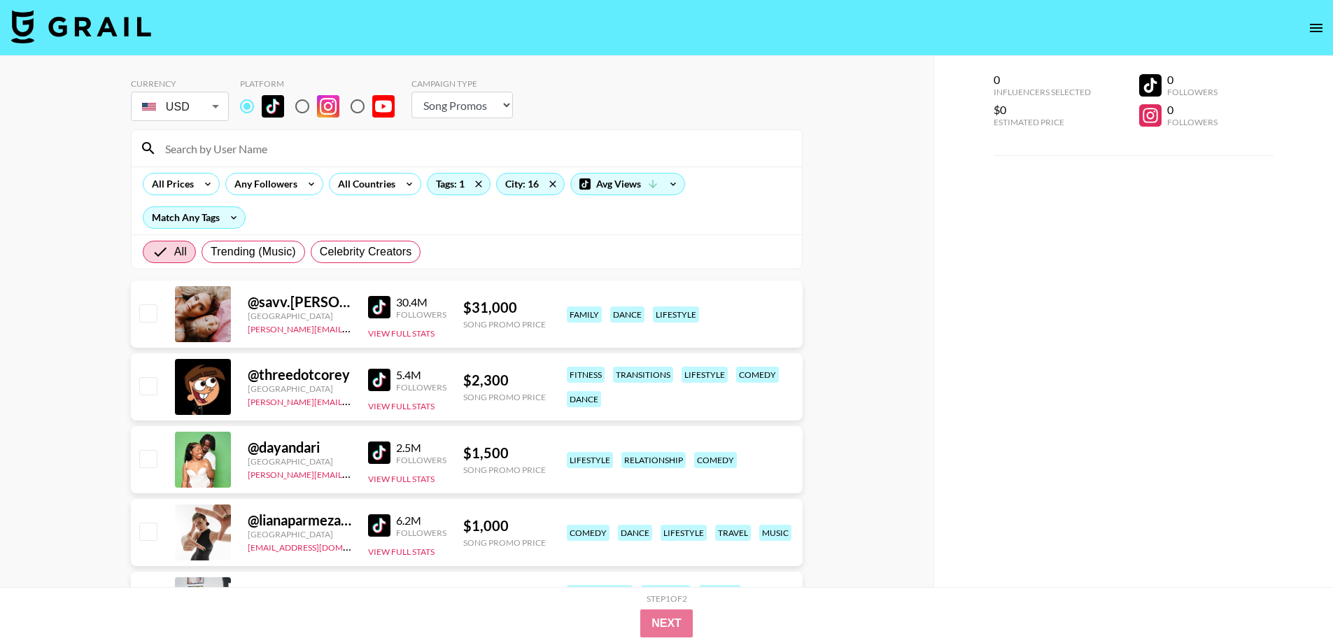
click at [200, 183] on icon at bounding box center [208, 184] width 22 height 21
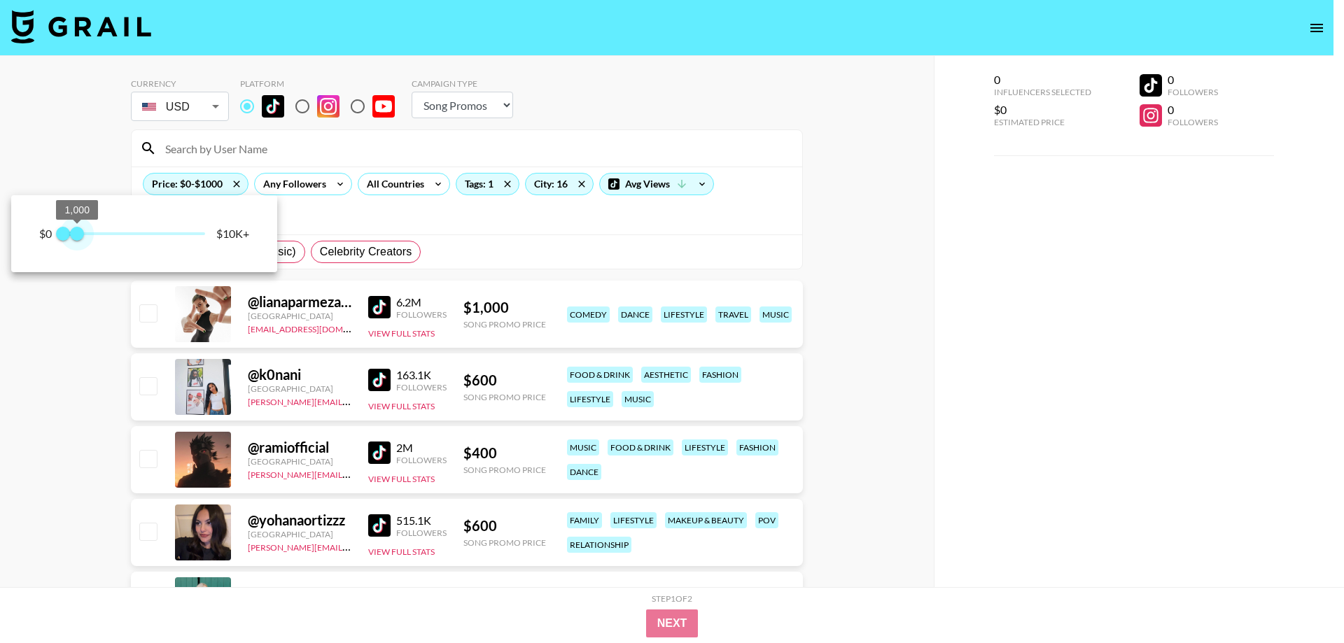
type input "750"
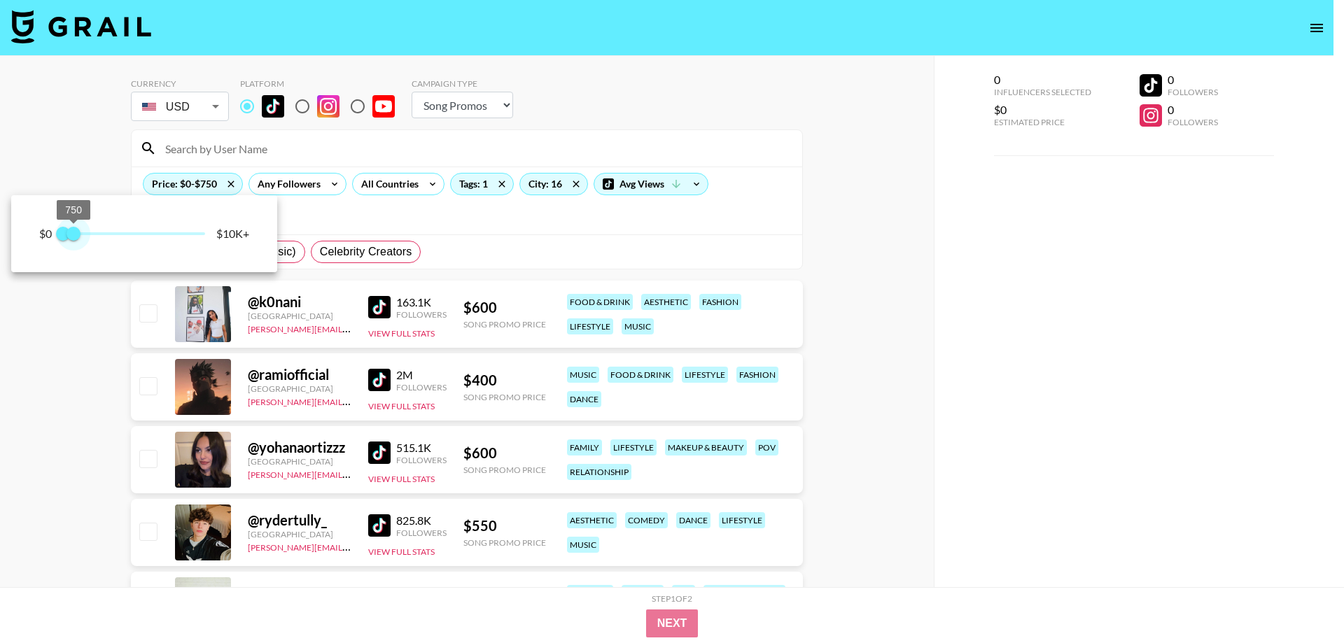
drag, startPoint x: 150, startPoint y: 234, endPoint x: 73, endPoint y: 235, distance: 76.3
click at [73, 235] on span "750" at bounding box center [73, 234] width 14 height 14
click at [1, 387] on div at bounding box center [672, 321] width 1344 height 643
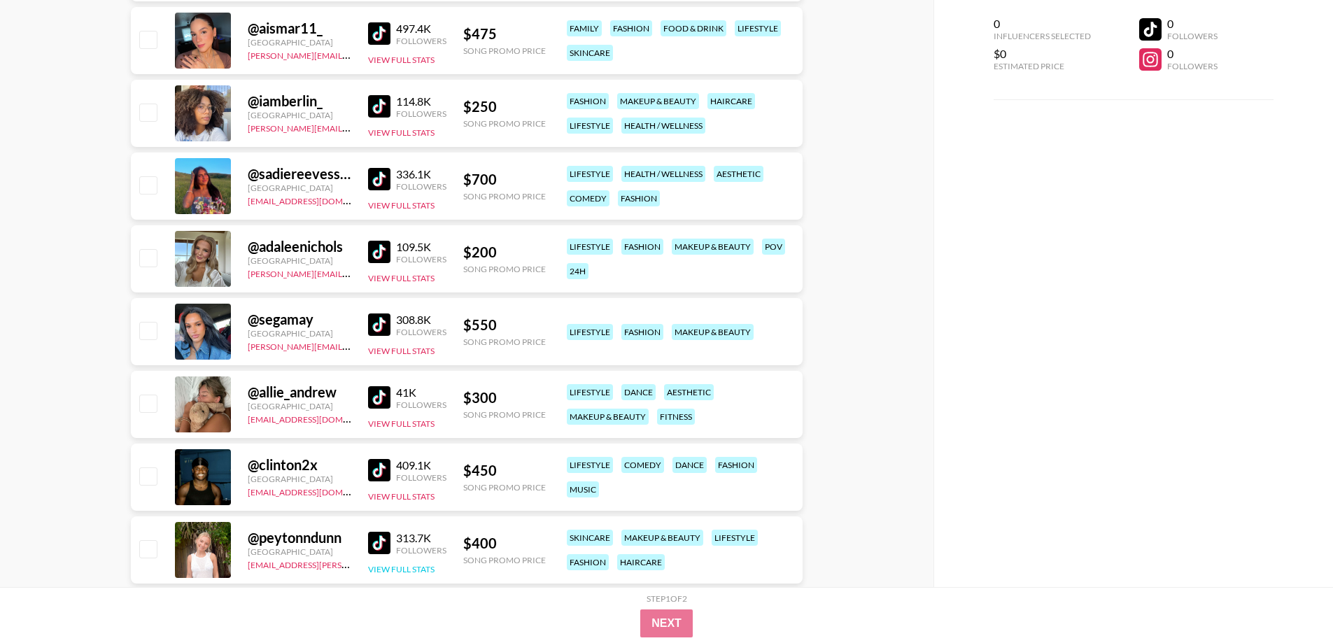
scroll to position [4573, 0]
